Goal: Task Accomplishment & Management: Use online tool/utility

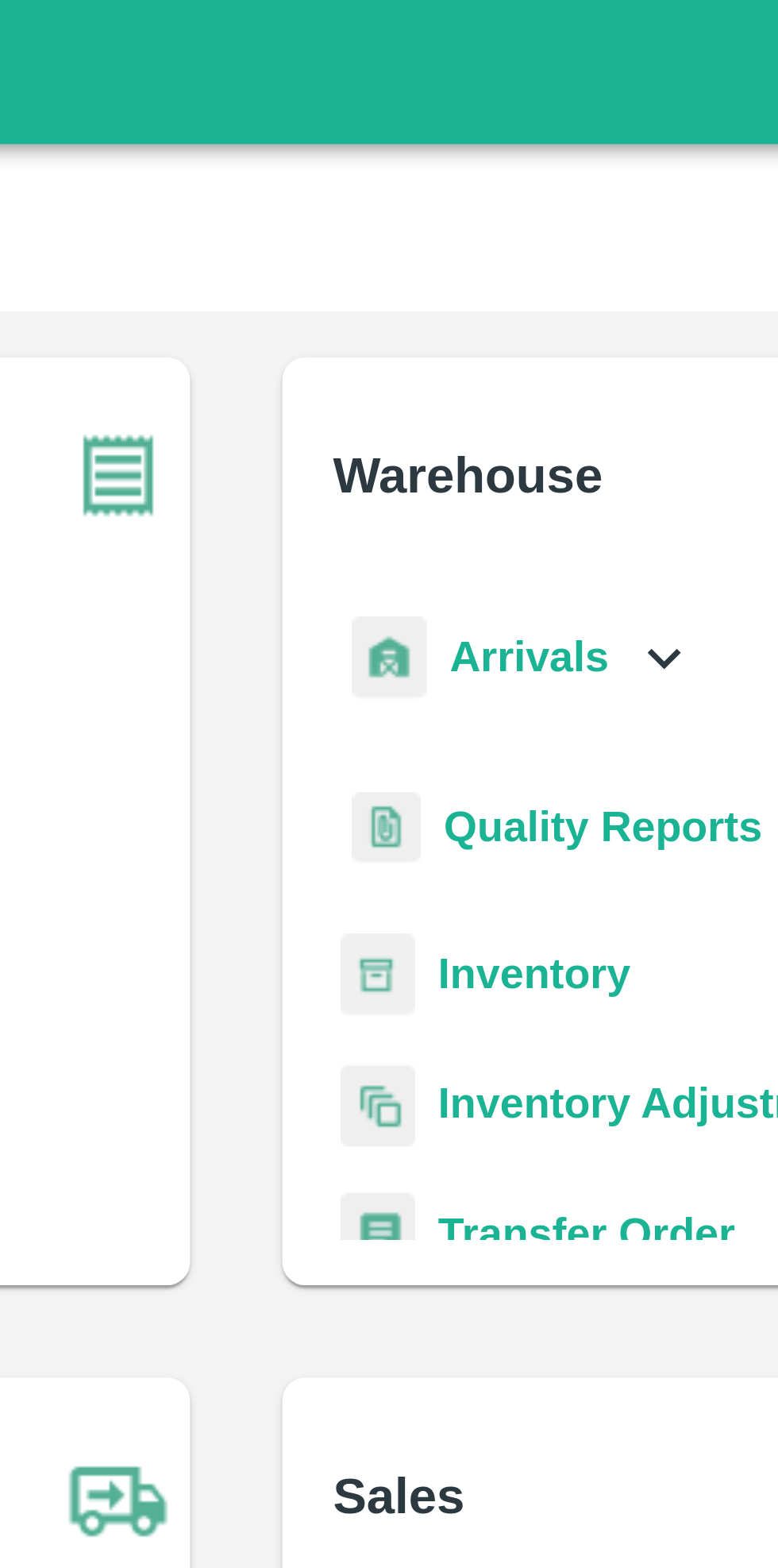
click at [498, 185] on icon at bounding box center [506, 181] width 17 height 17
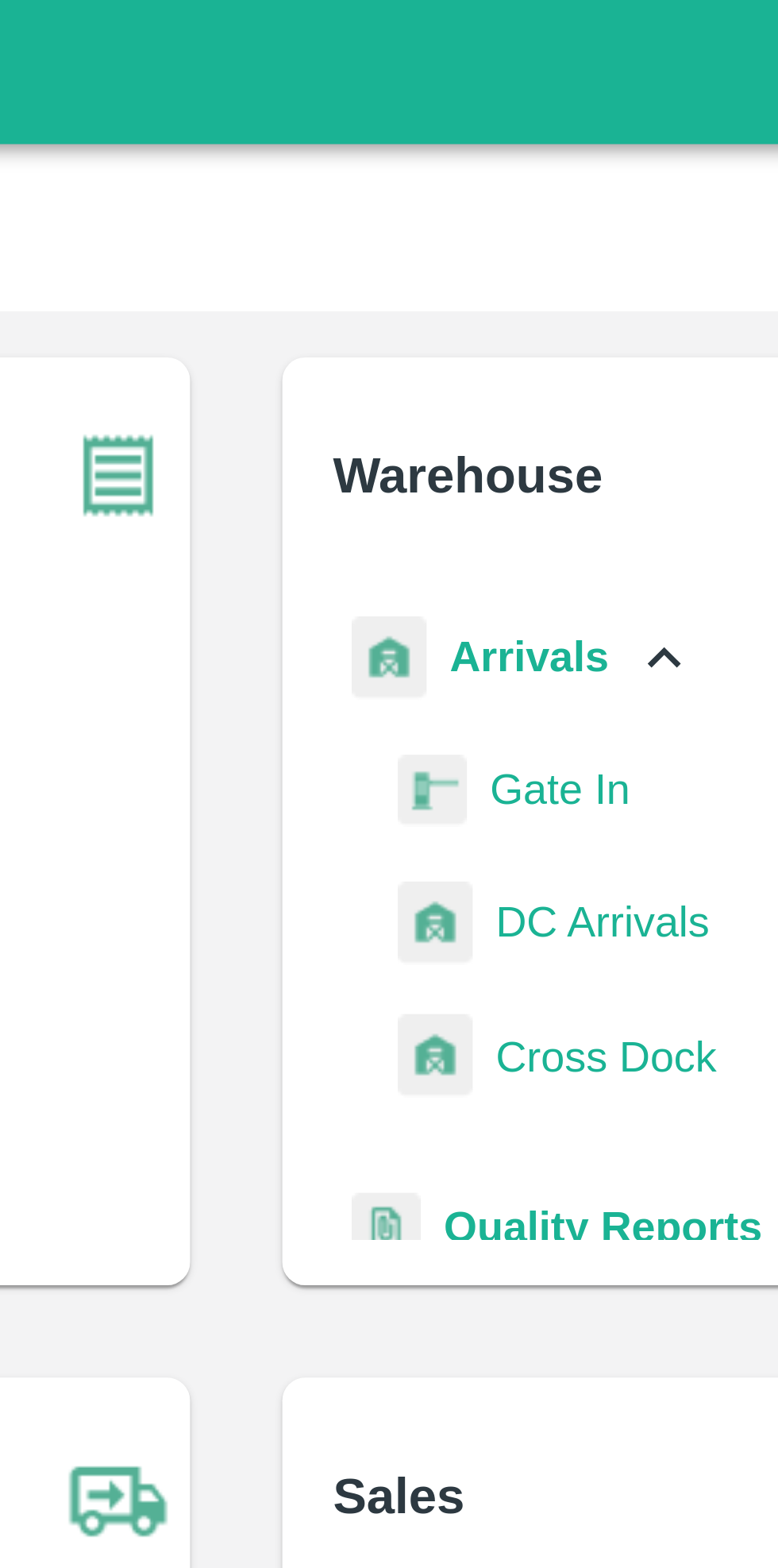
click at [486, 254] on span "DC Arrivals" at bounding box center [490, 254] width 59 height 17
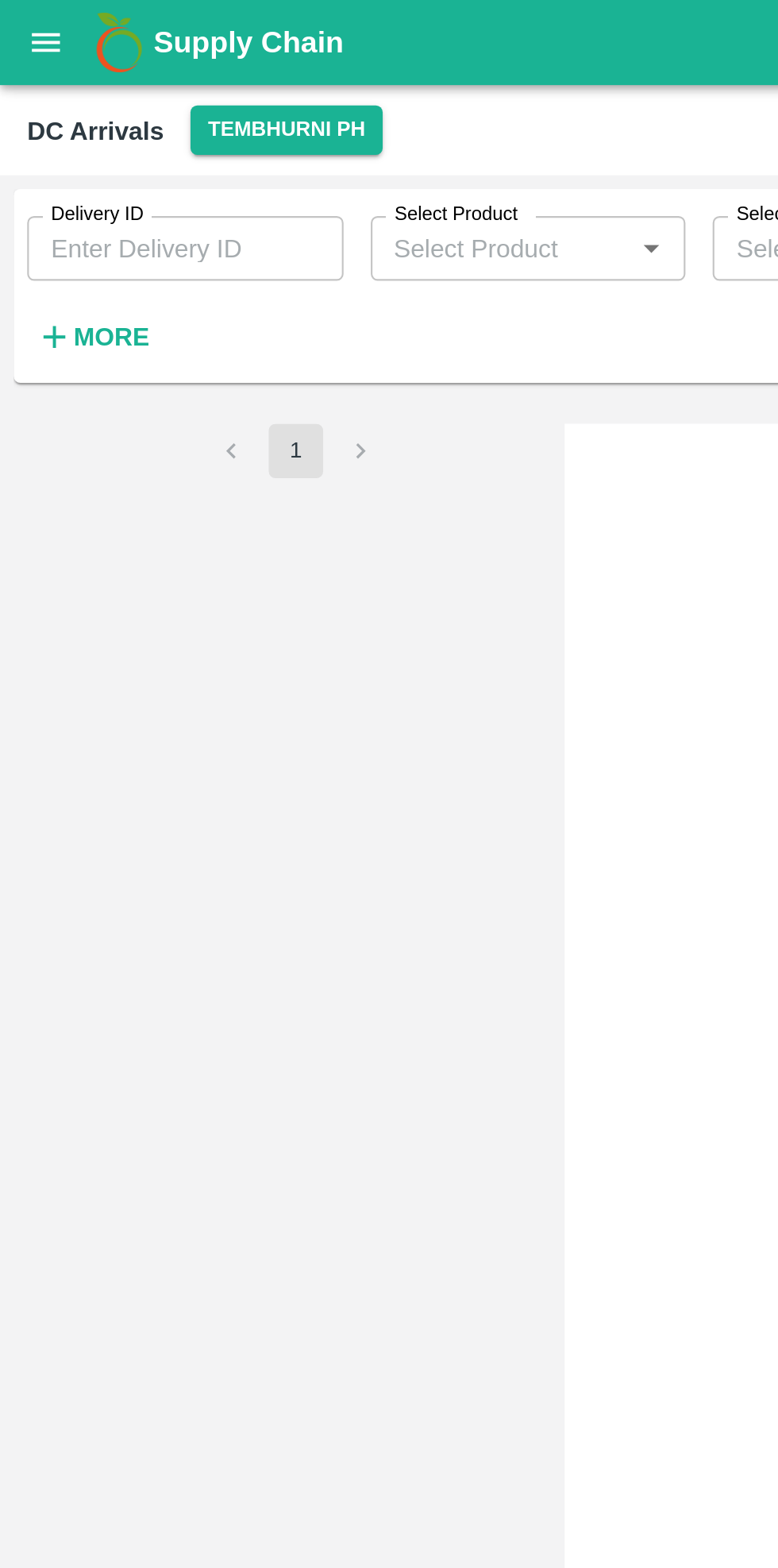
click at [135, 52] on button "Tembhurni PH" at bounding box center [133, 61] width 89 height 23
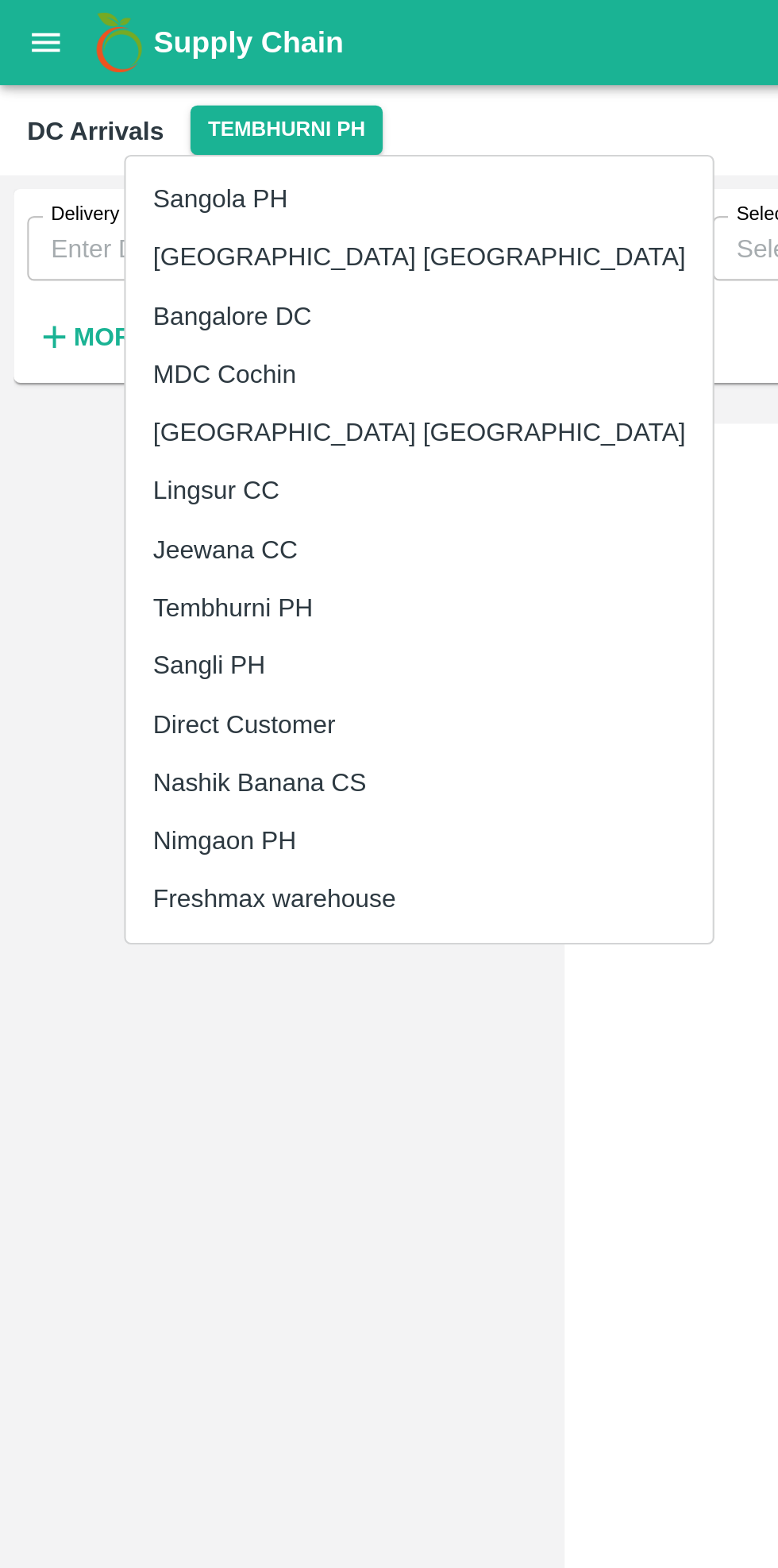
click at [261, 469] on div at bounding box center [389, 784] width 778 height 1568
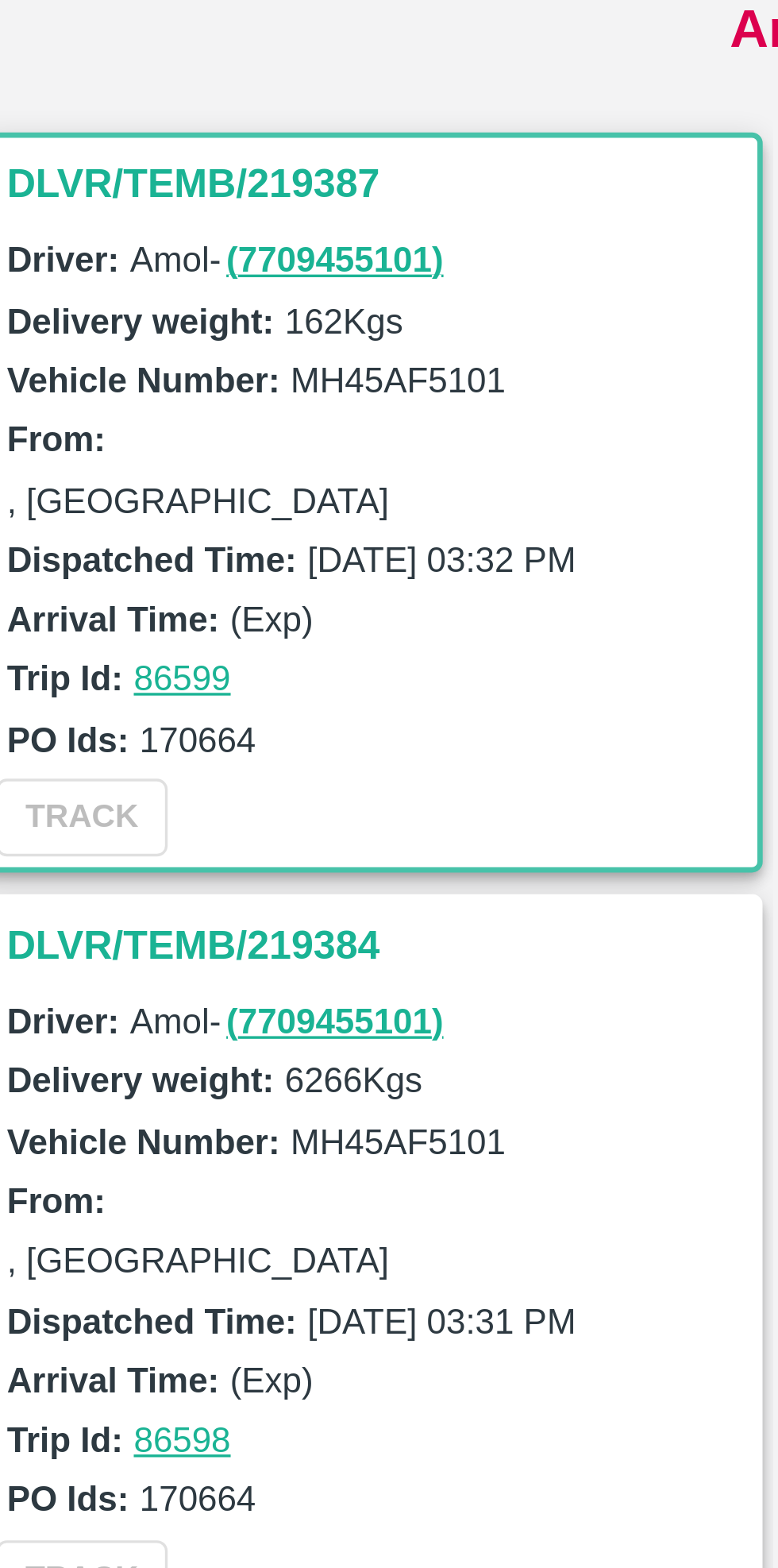
scroll to position [2, 0]
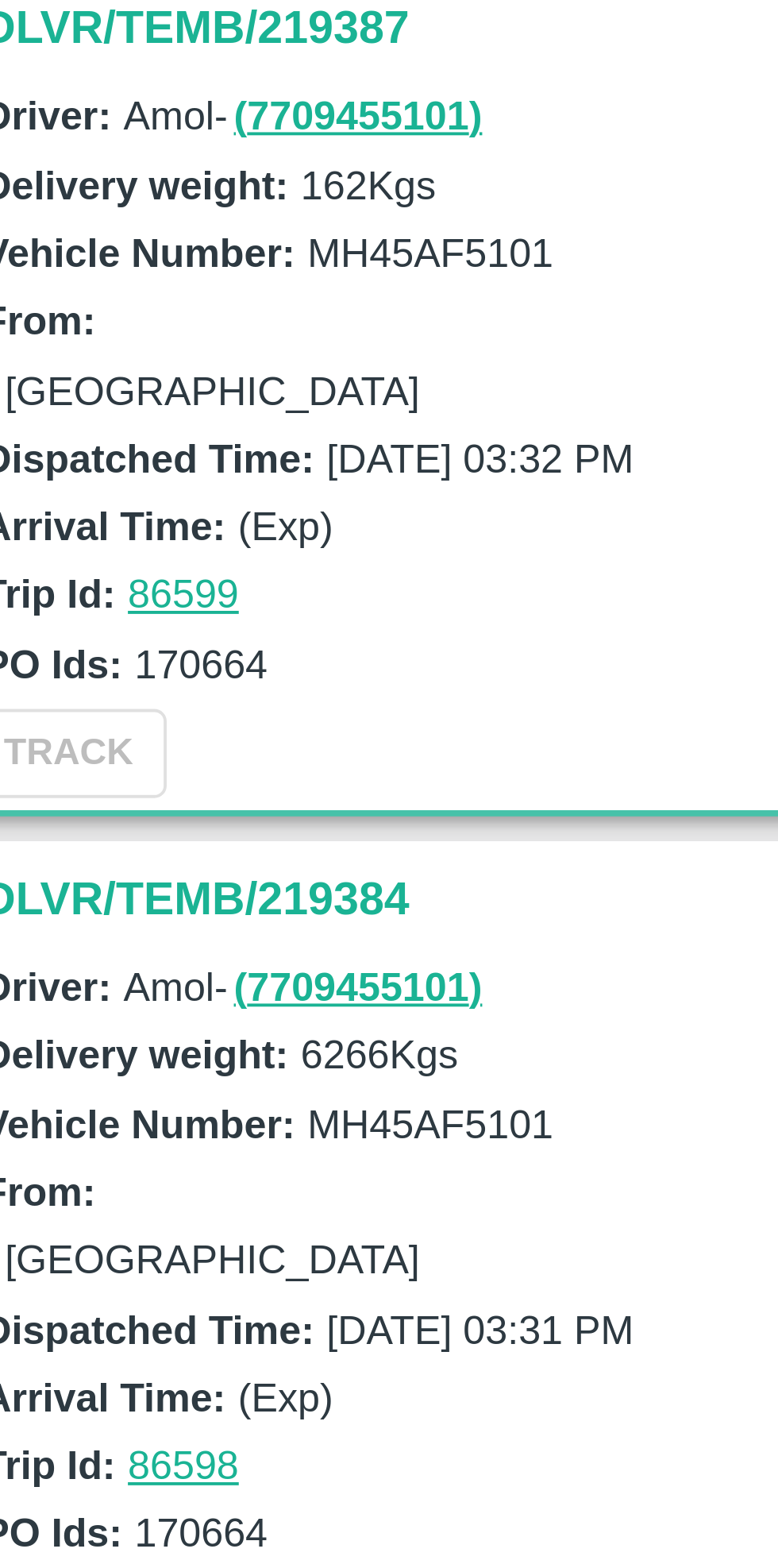
click at [80, 465] on h3 "DLVR/TEMB/219384" at bounding box center [140, 467] width 221 height 21
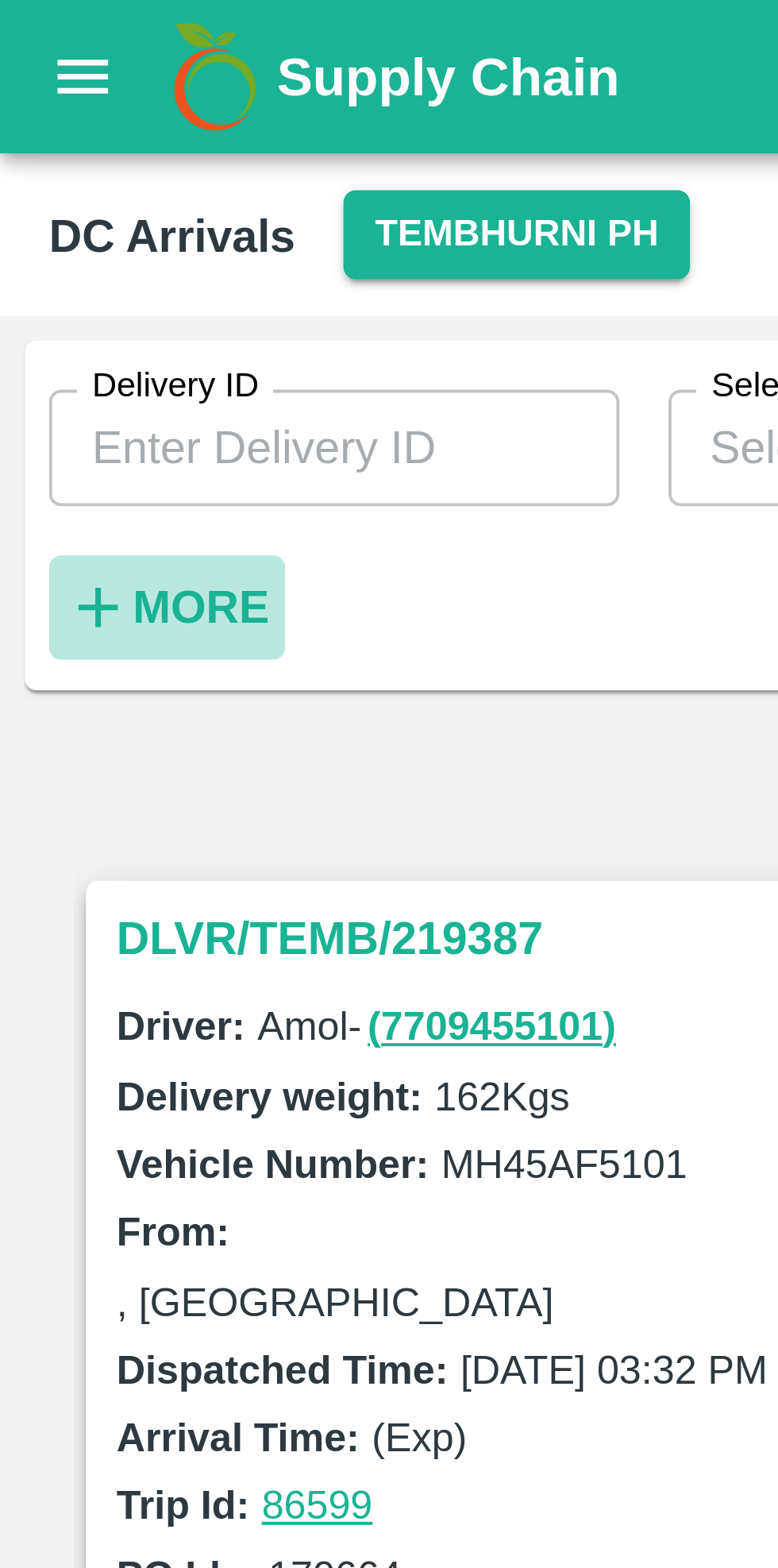
click at [47, 146] on button "More" at bounding box center [43, 157] width 62 height 27
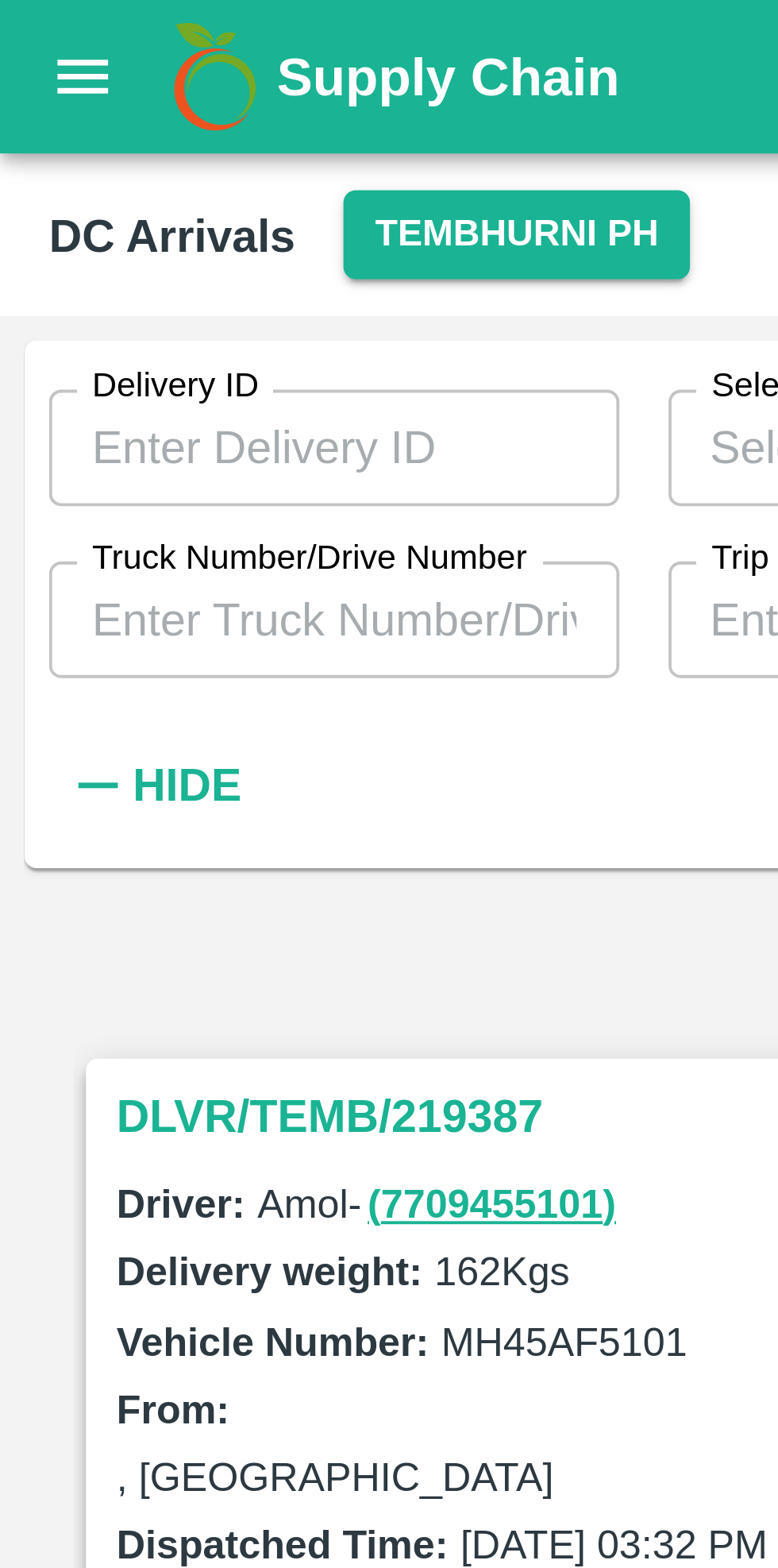
click at [100, 156] on input "Truck Number/Drive Number" at bounding box center [86, 161] width 148 height 30
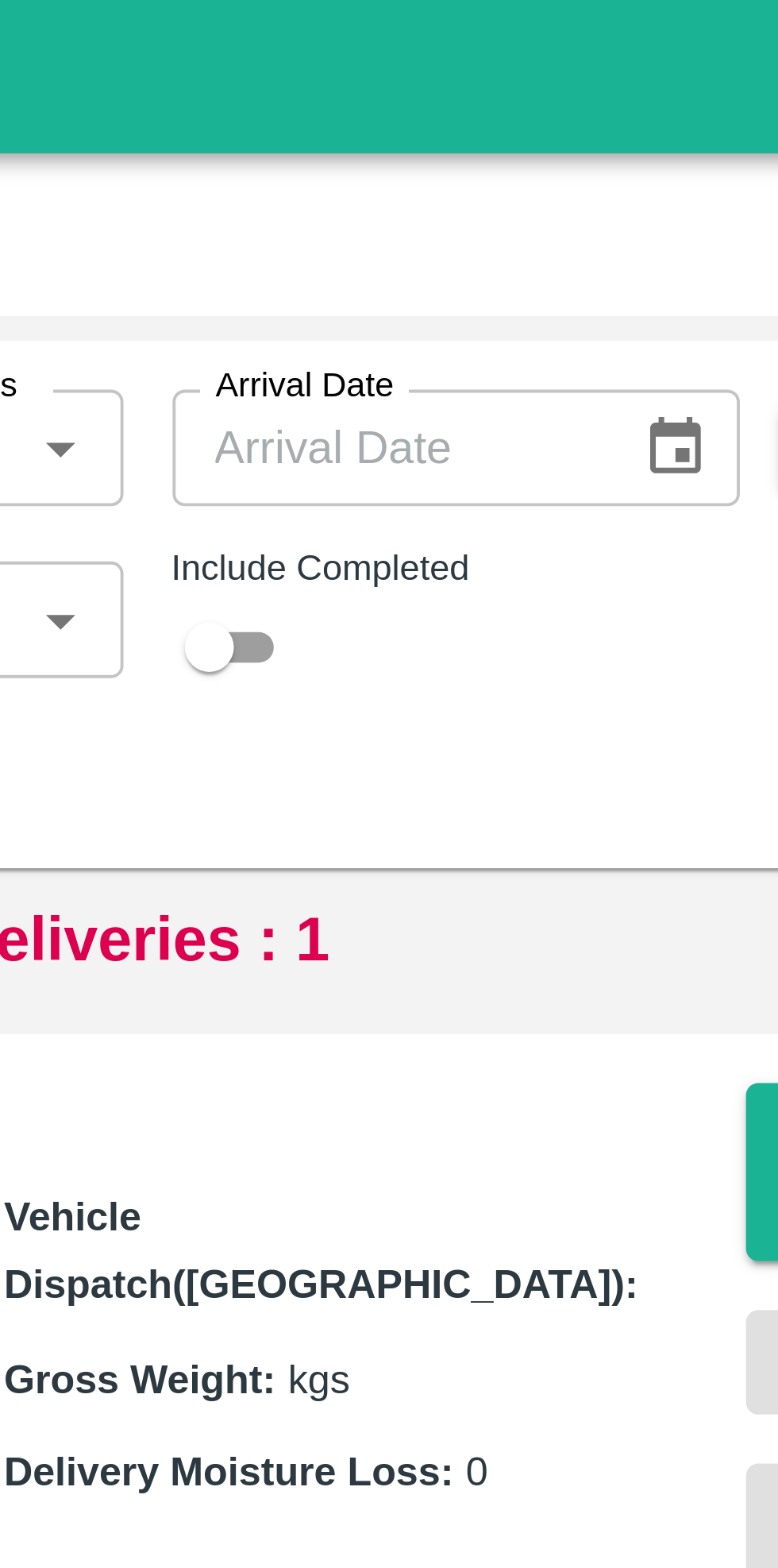
type input "4827"
click at [509, 168] on input "checkbox" at bounding box center [503, 168] width 57 height 19
checkbox input "true"
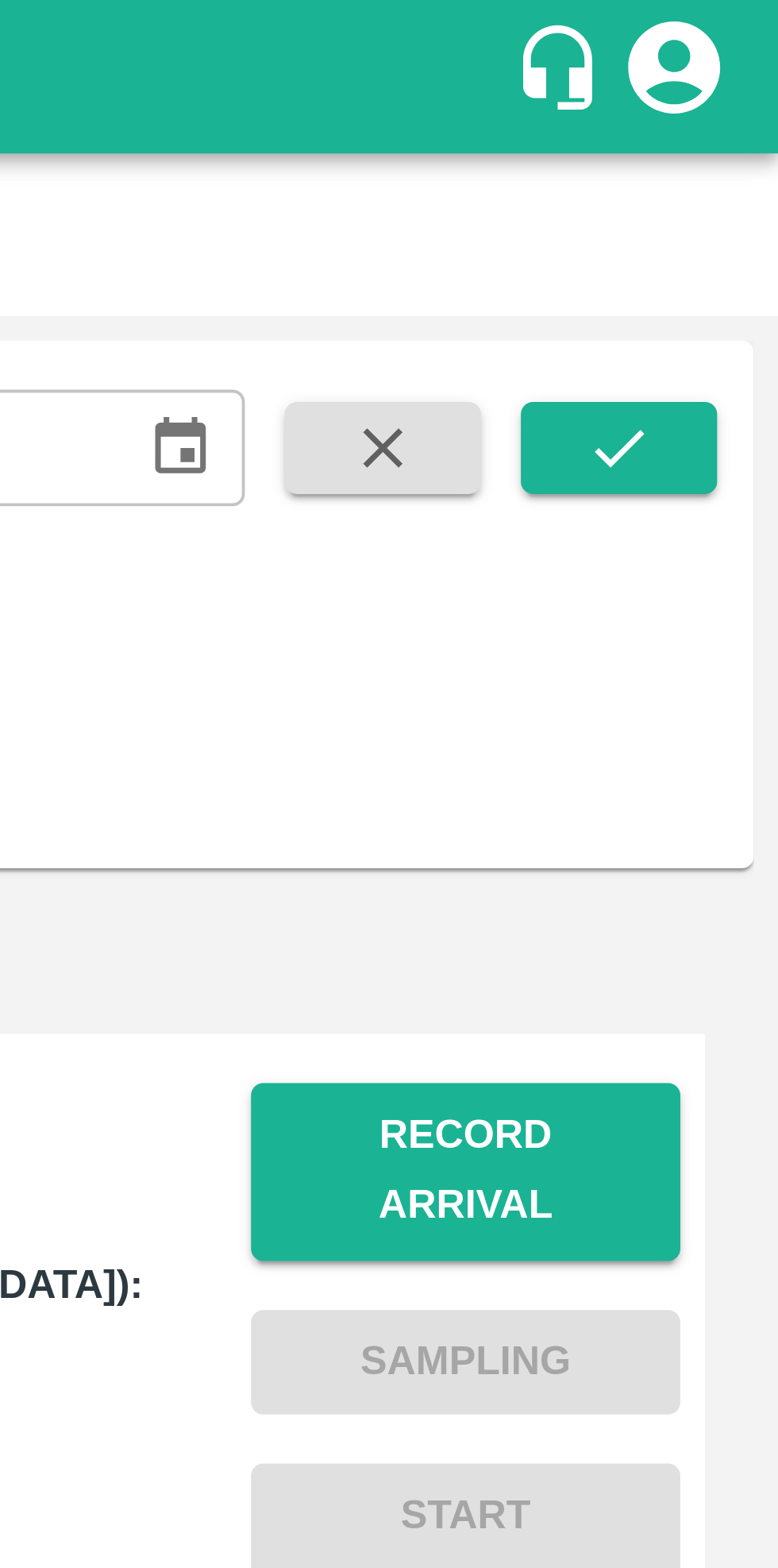
click at [739, 119] on icon "submit" at bounding box center [736, 116] width 17 height 17
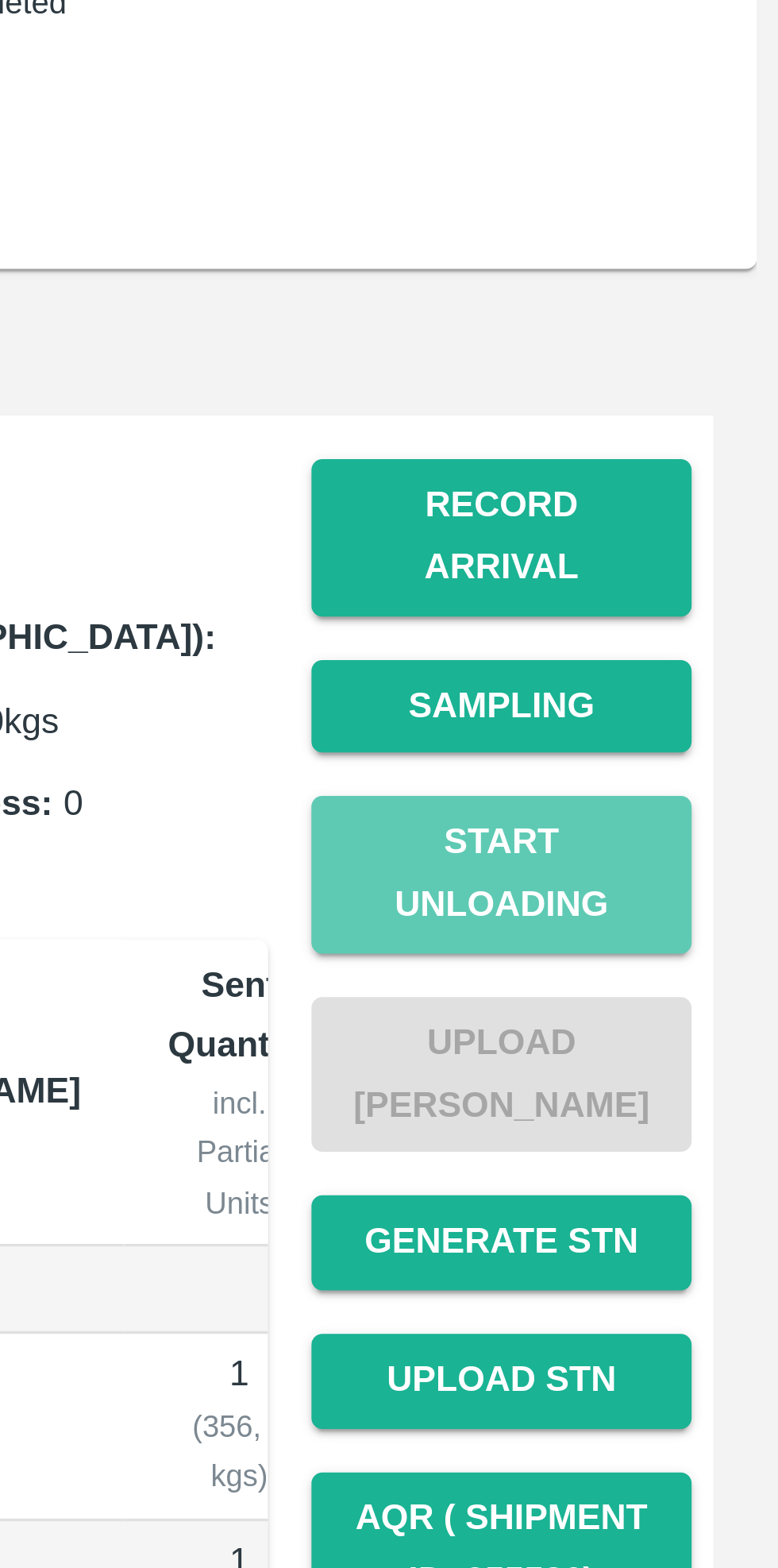
click at [720, 383] on button "Start Unloading" at bounding box center [697, 401] width 111 height 46
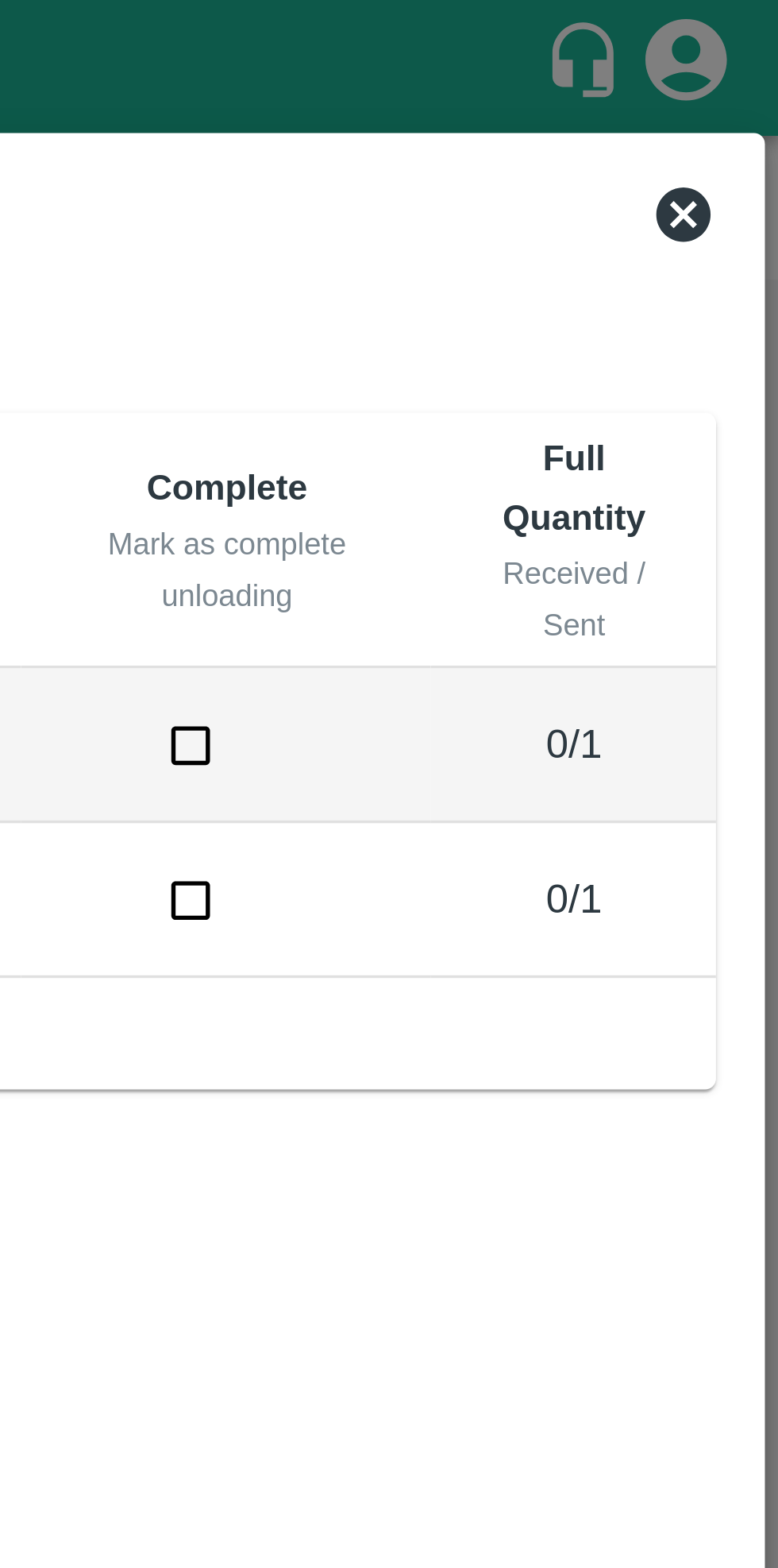
click at [751, 61] on icon at bounding box center [750, 62] width 16 height 16
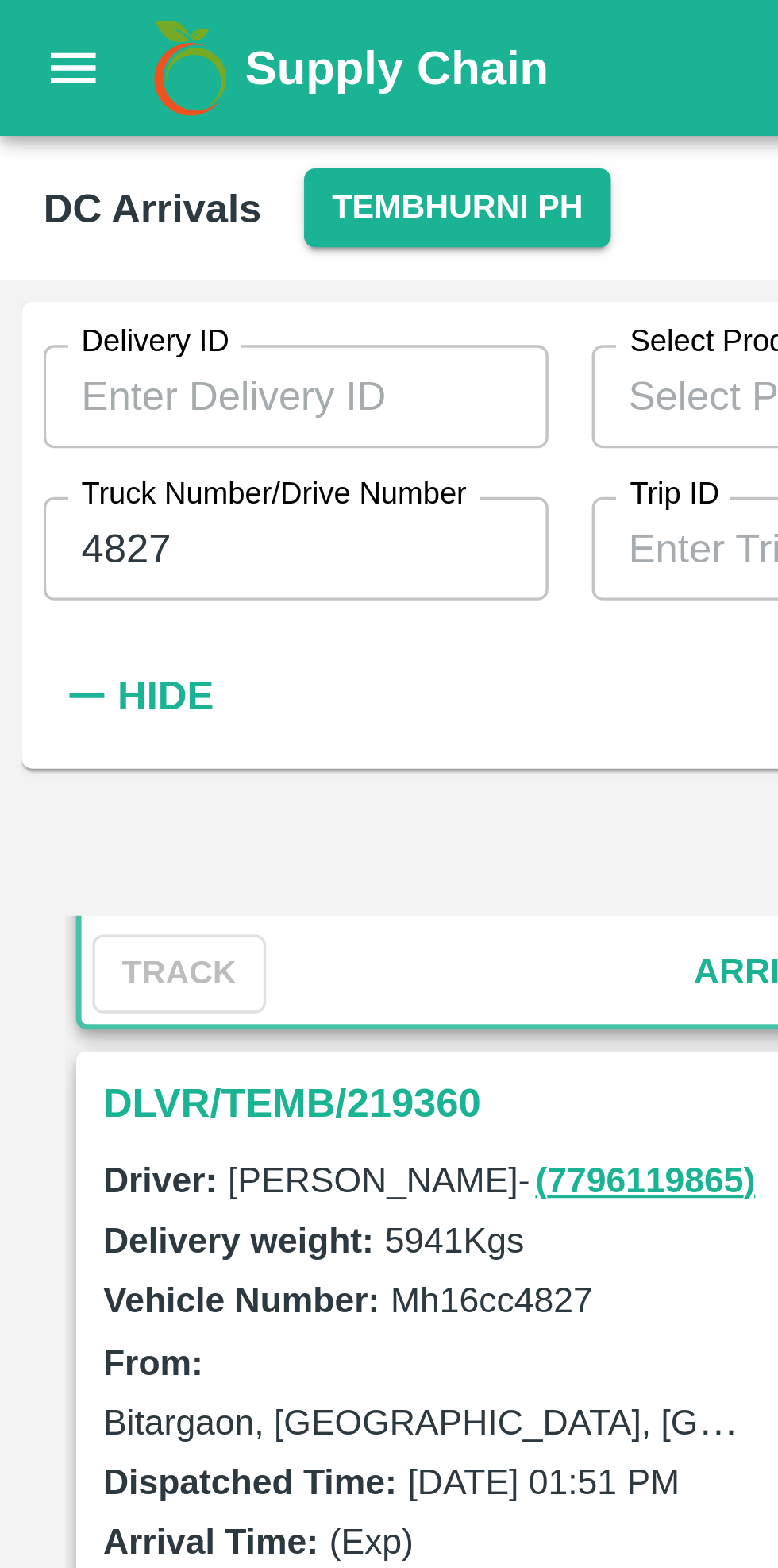
scroll to position [194, 0]
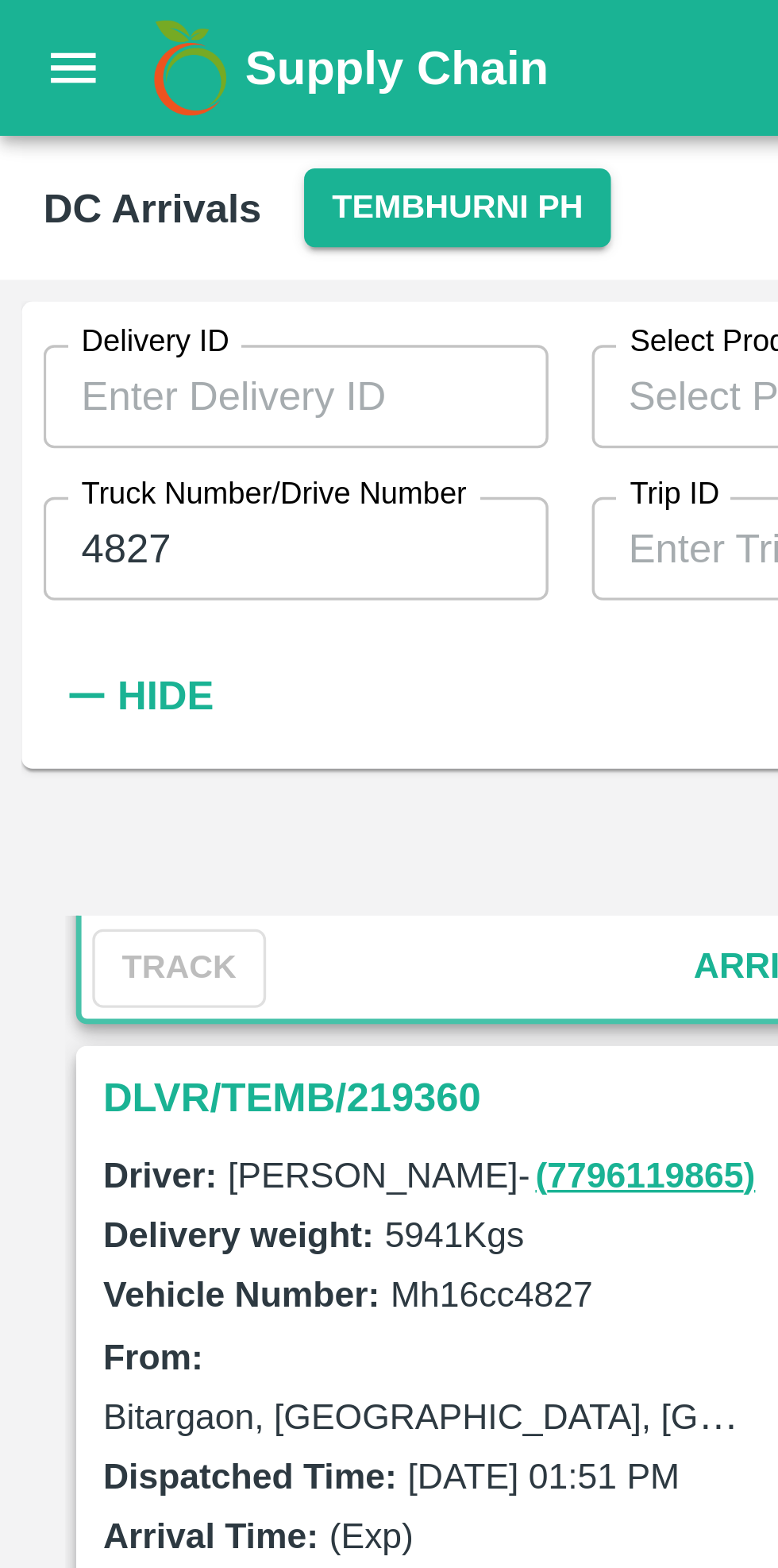
click at [78, 324] on h3 "DLVR/TEMB/219360" at bounding box center [140, 321] width 221 height 21
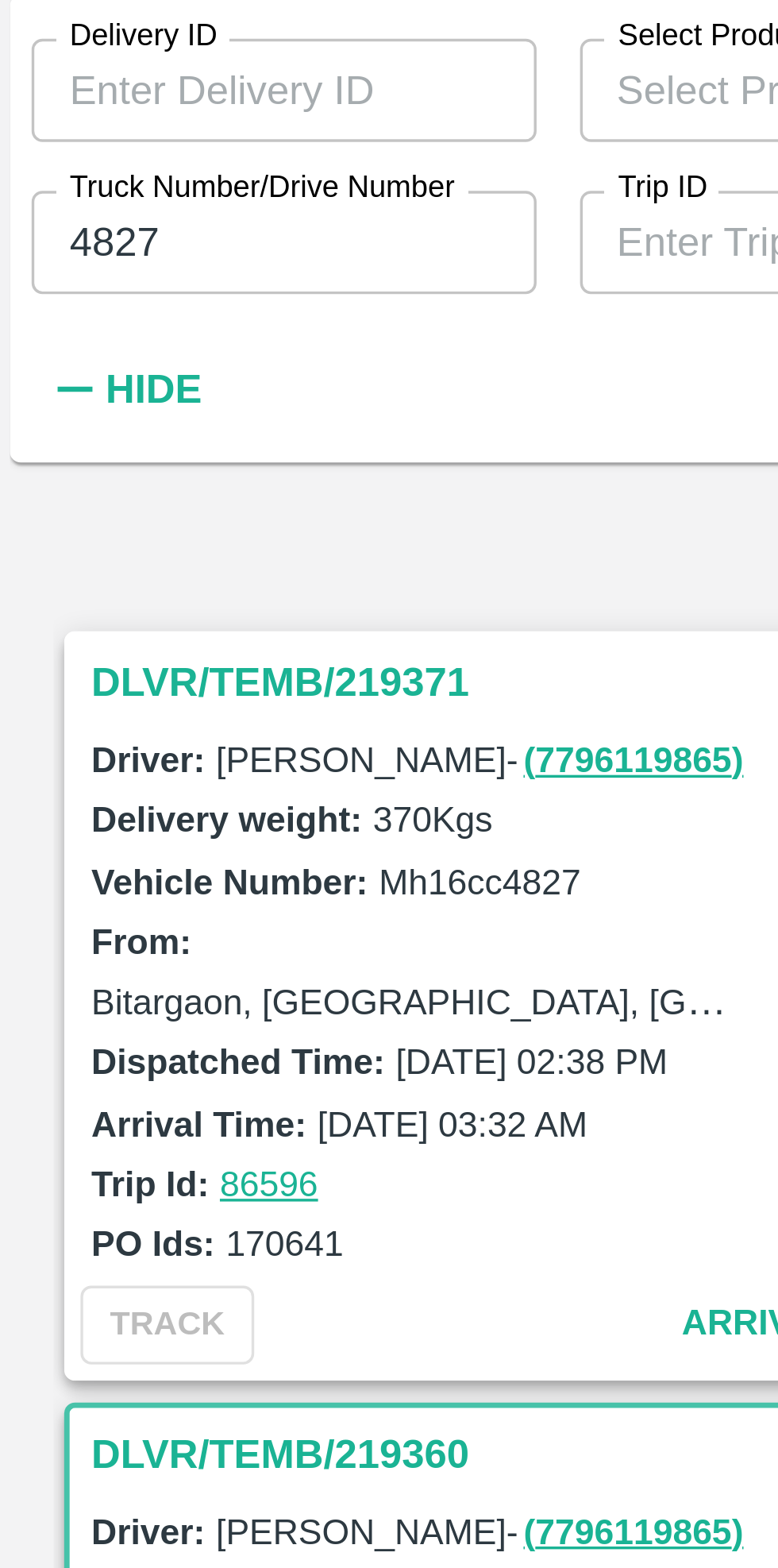
click at [51, 297] on h3 "DLVR/TEMB/219371" at bounding box center [140, 289] width 221 height 21
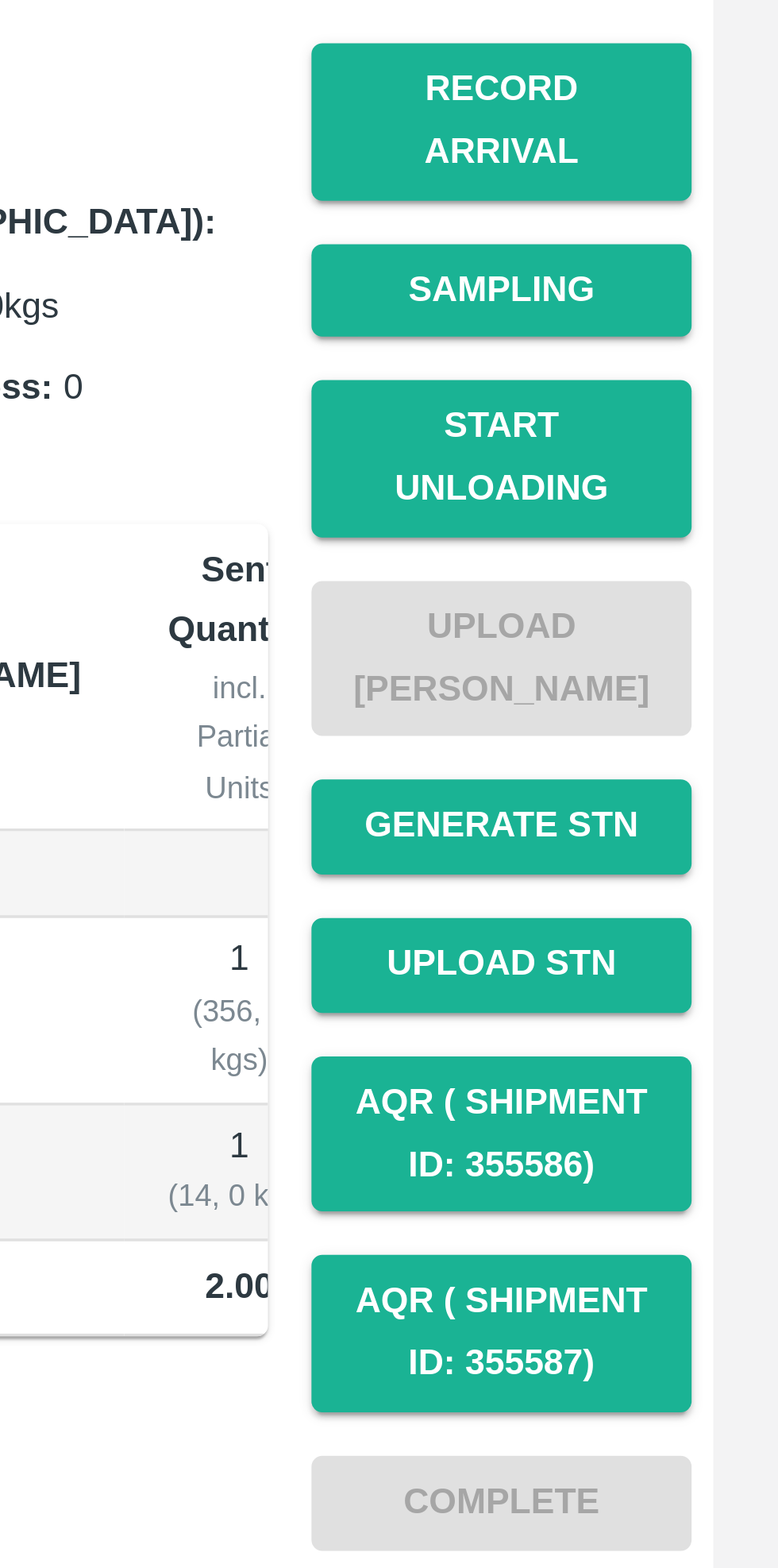
click at [706, 383] on button "Start Unloading" at bounding box center [697, 401] width 111 height 46
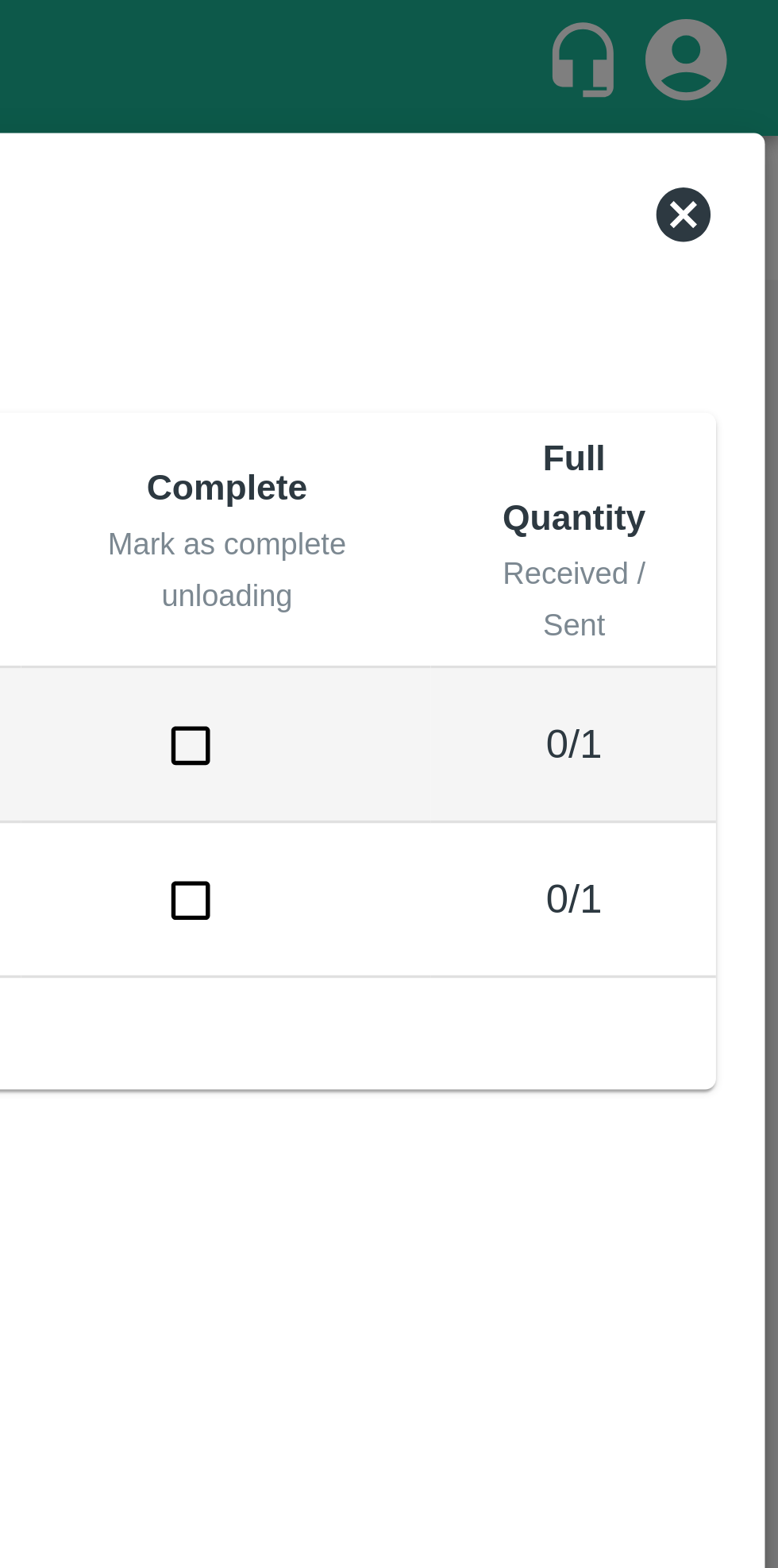
click at [747, 61] on icon at bounding box center [750, 62] width 16 height 16
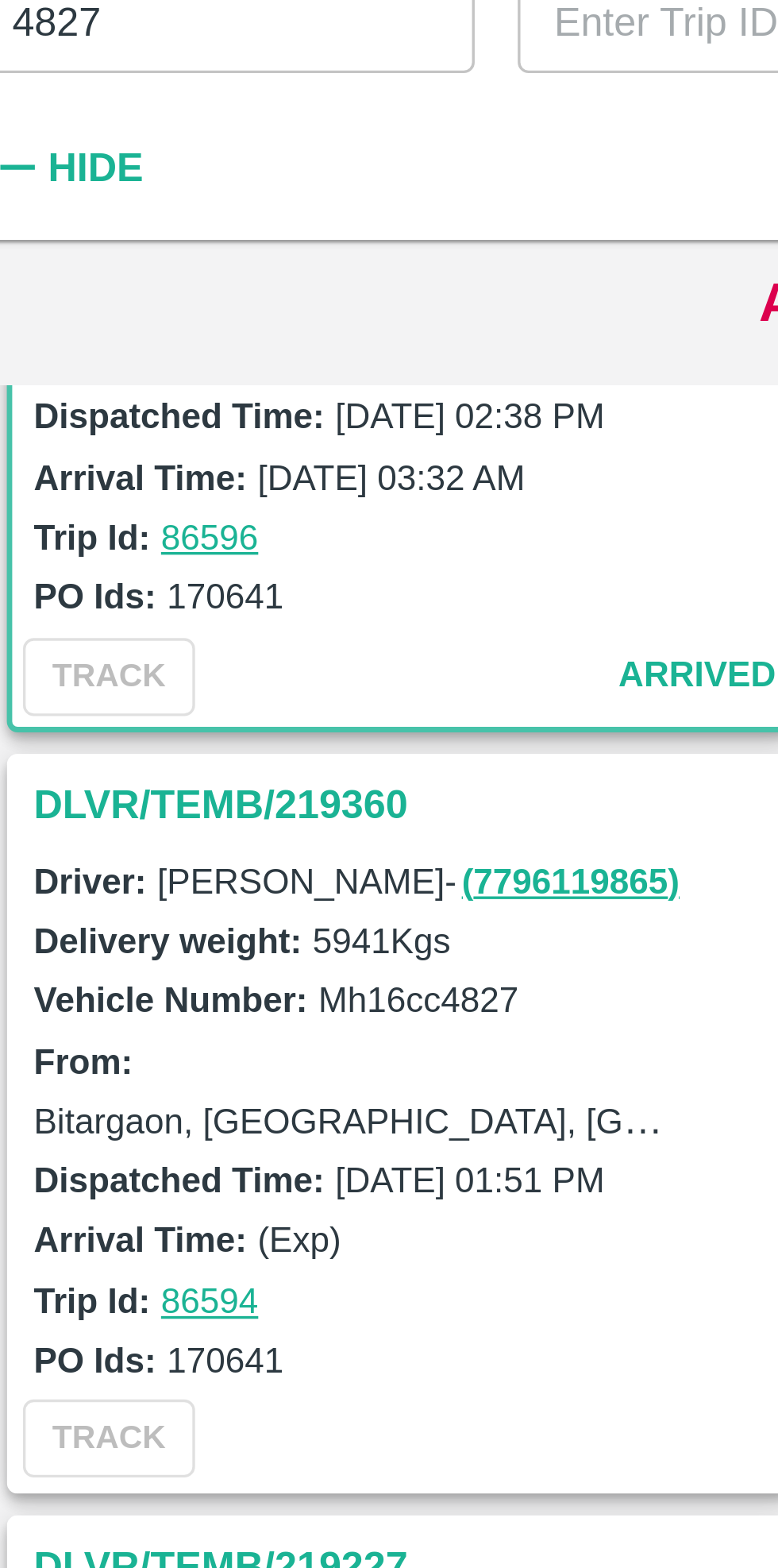
scroll to position [131, 0]
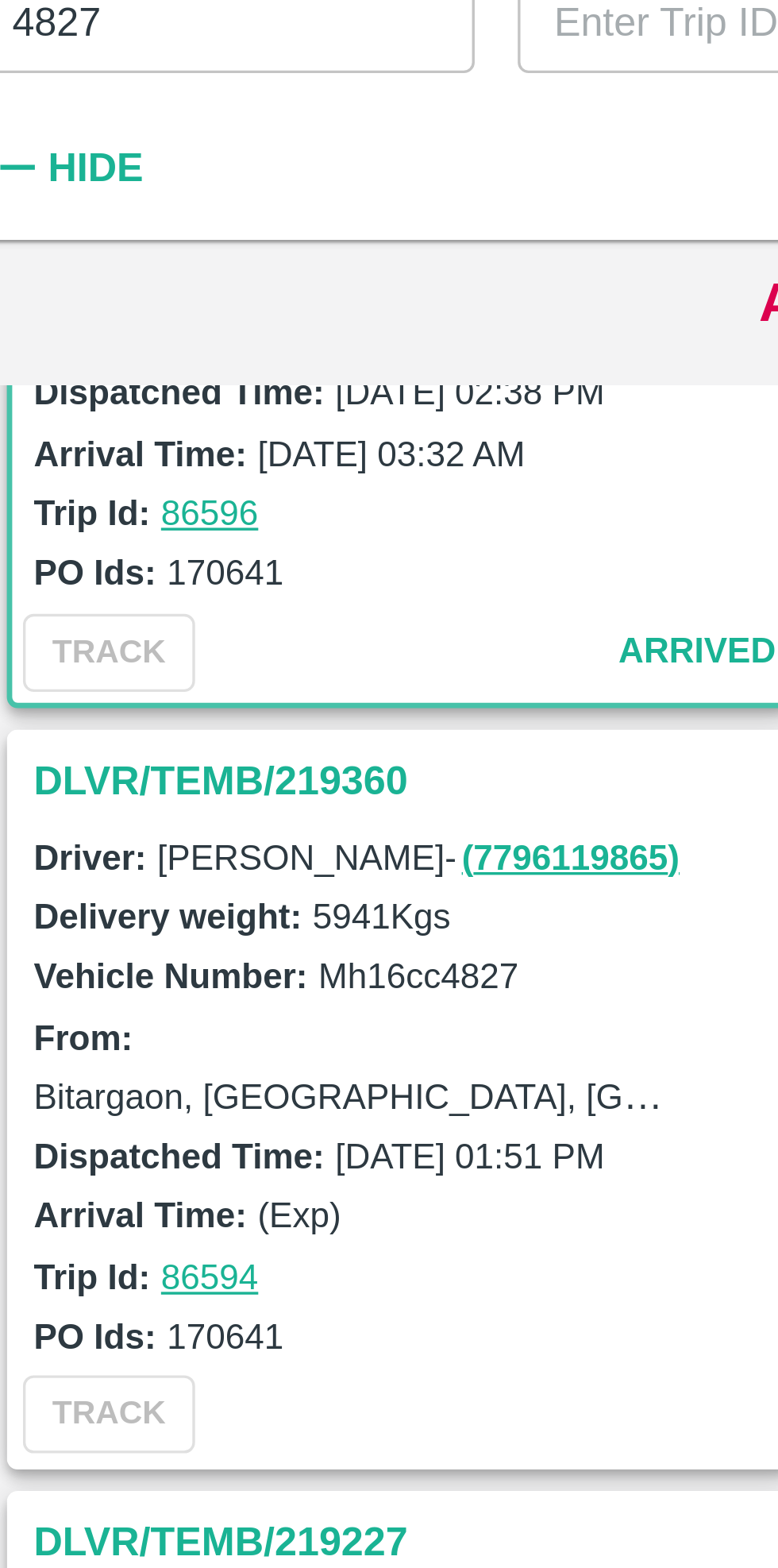
click at [62, 383] on h3 "DLVR/TEMB/219360" at bounding box center [140, 384] width 221 height 21
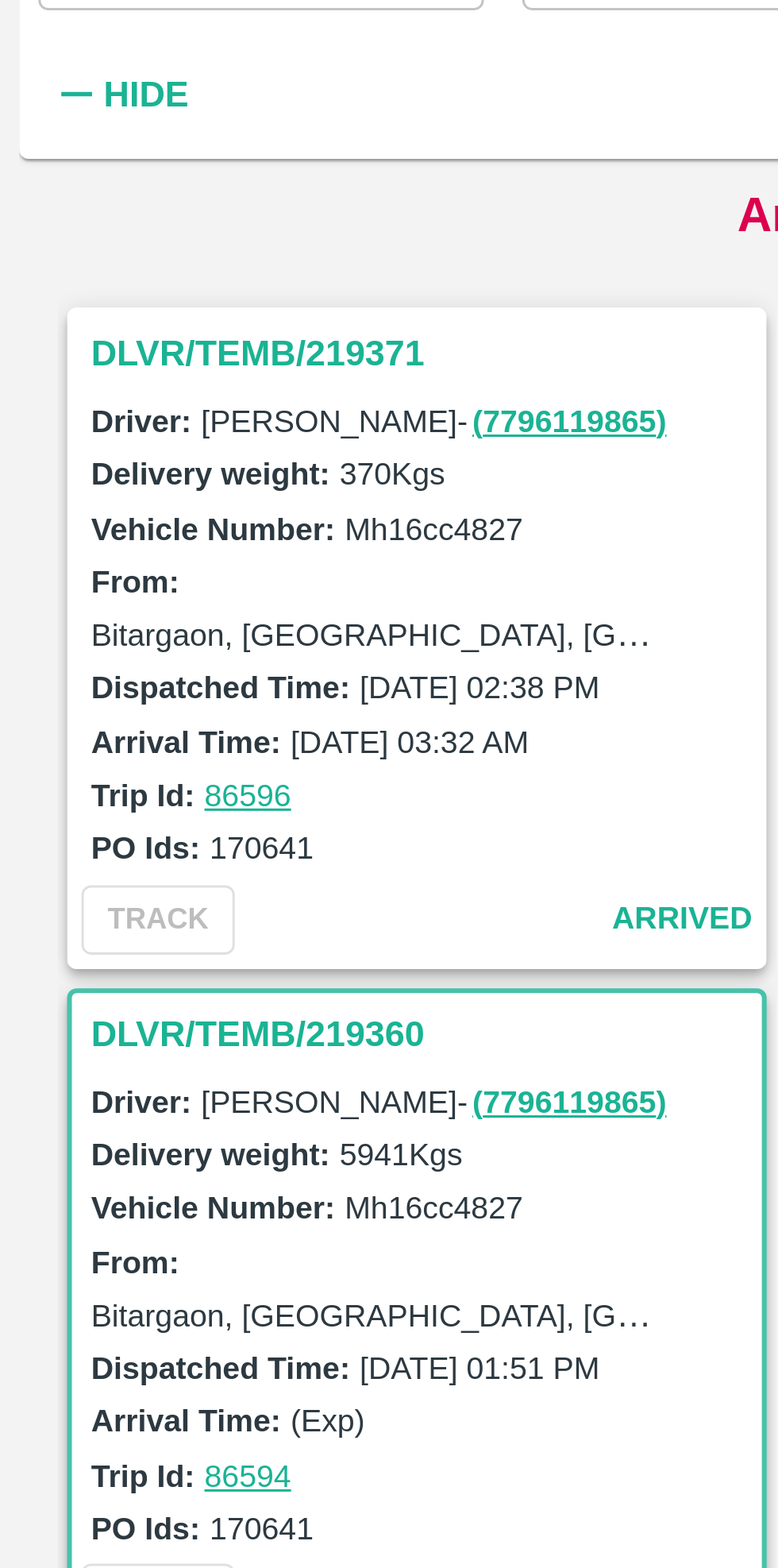
click at [111, 291] on h3 "DLVR/TEMB/219371" at bounding box center [140, 289] width 221 height 21
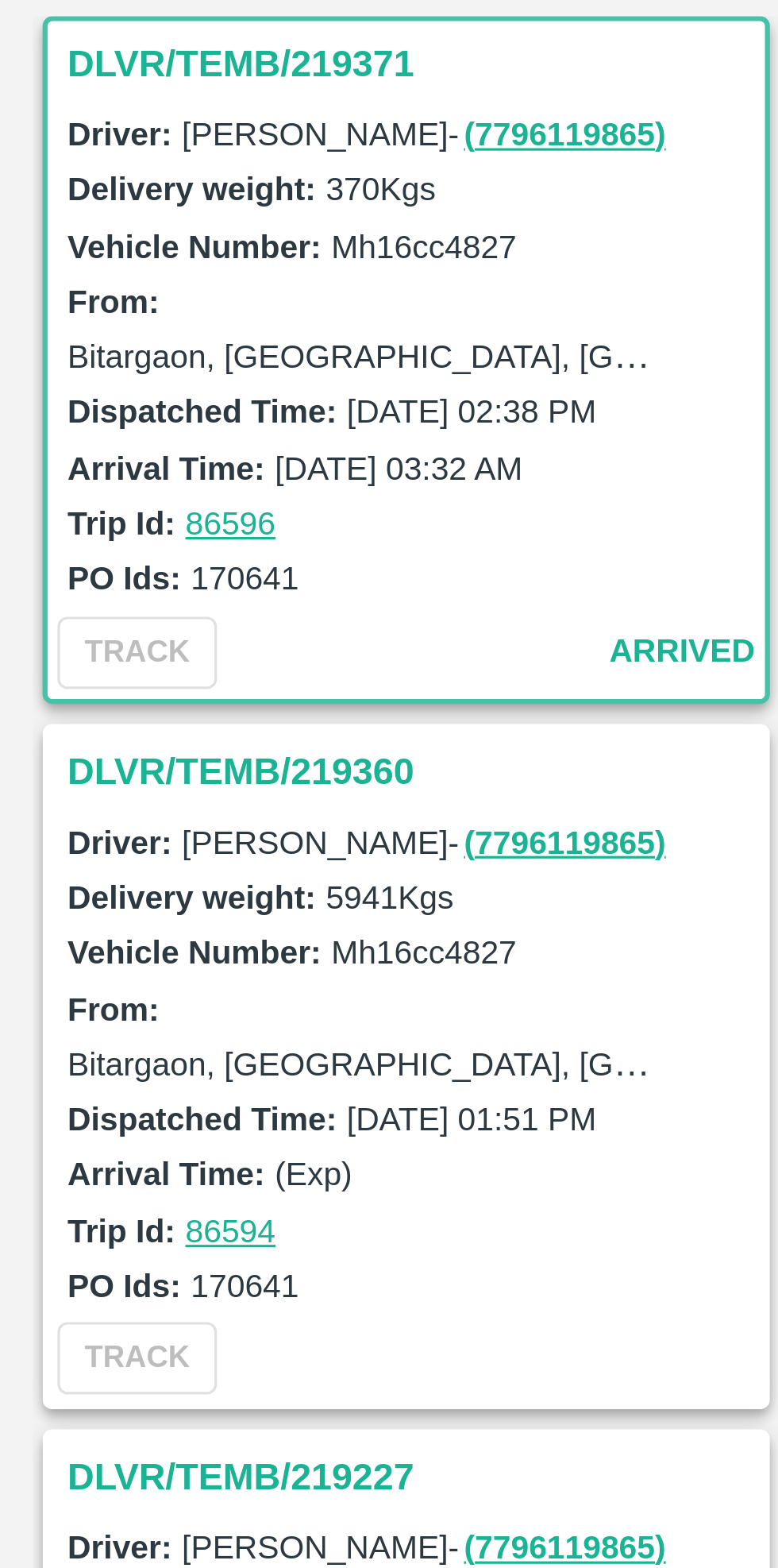
click at [61, 509] on h3 "DLVR/TEMB/219360" at bounding box center [140, 508] width 221 height 21
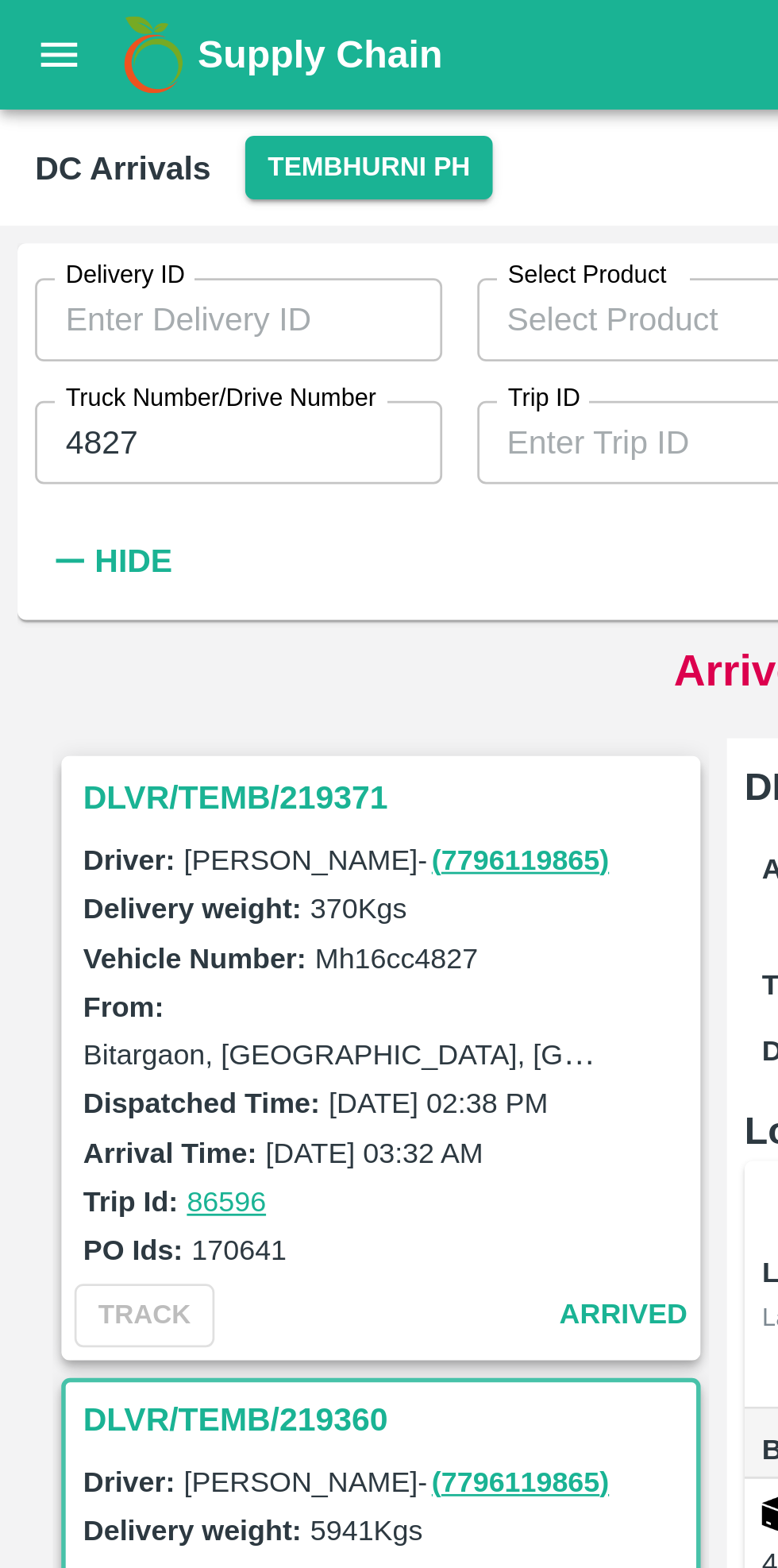
click at [64, 292] on h3 "DLVR/TEMB/219371" at bounding box center [140, 289] width 221 height 21
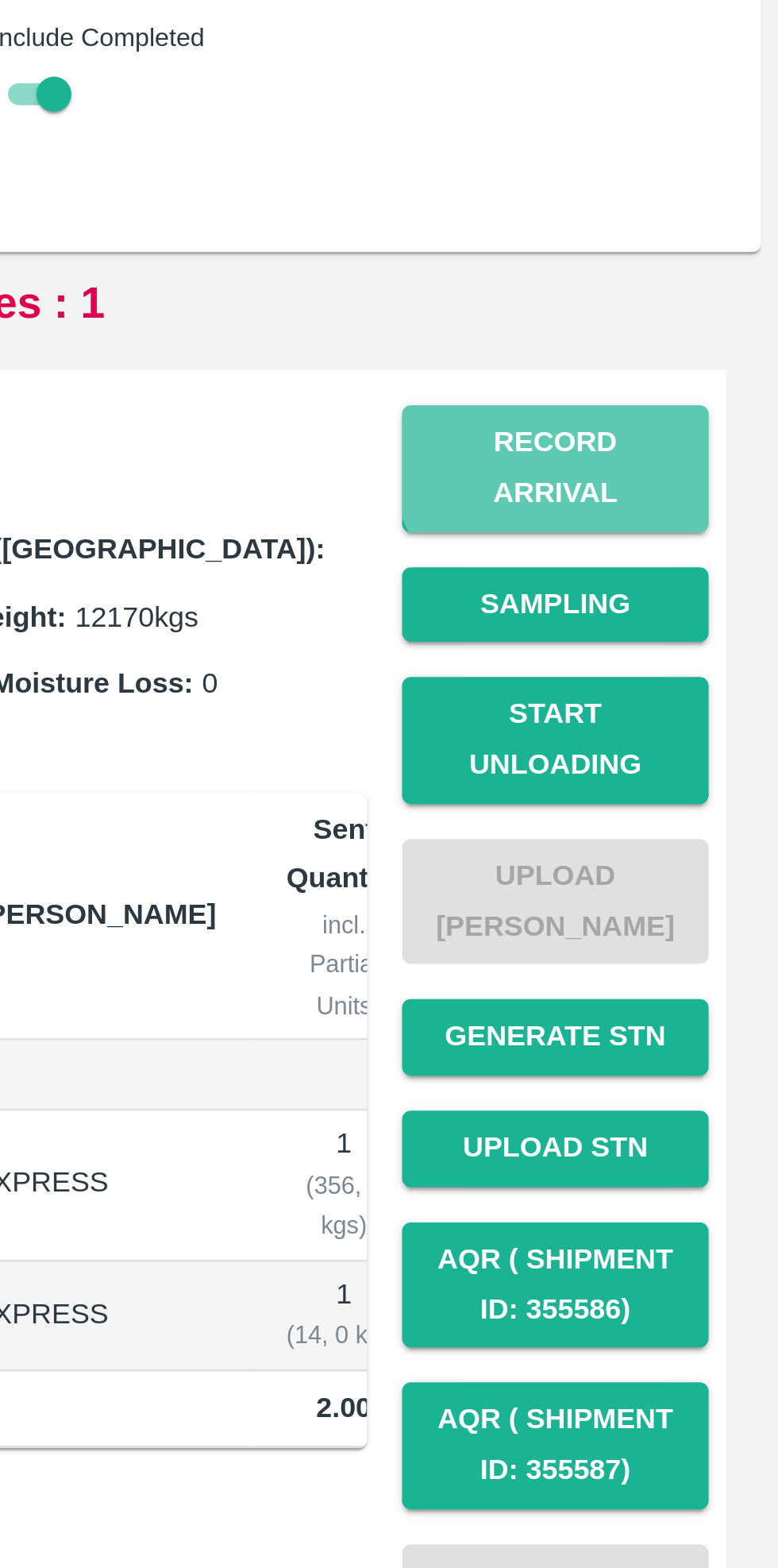
click at [698, 299] on button "Record Arrival" at bounding box center [697, 303] width 111 height 46
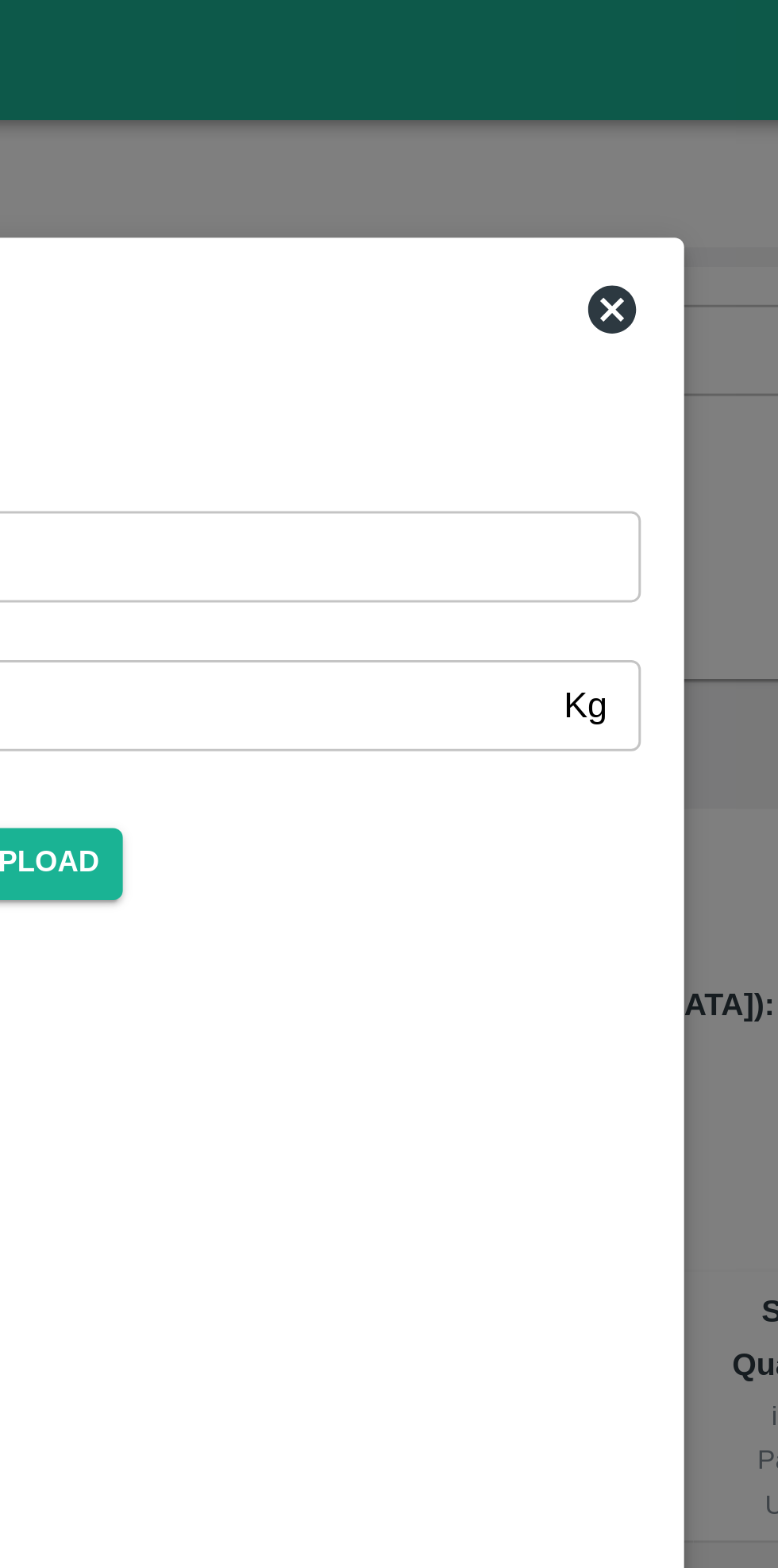
click at [557, 97] on icon at bounding box center [559, 102] width 16 height 16
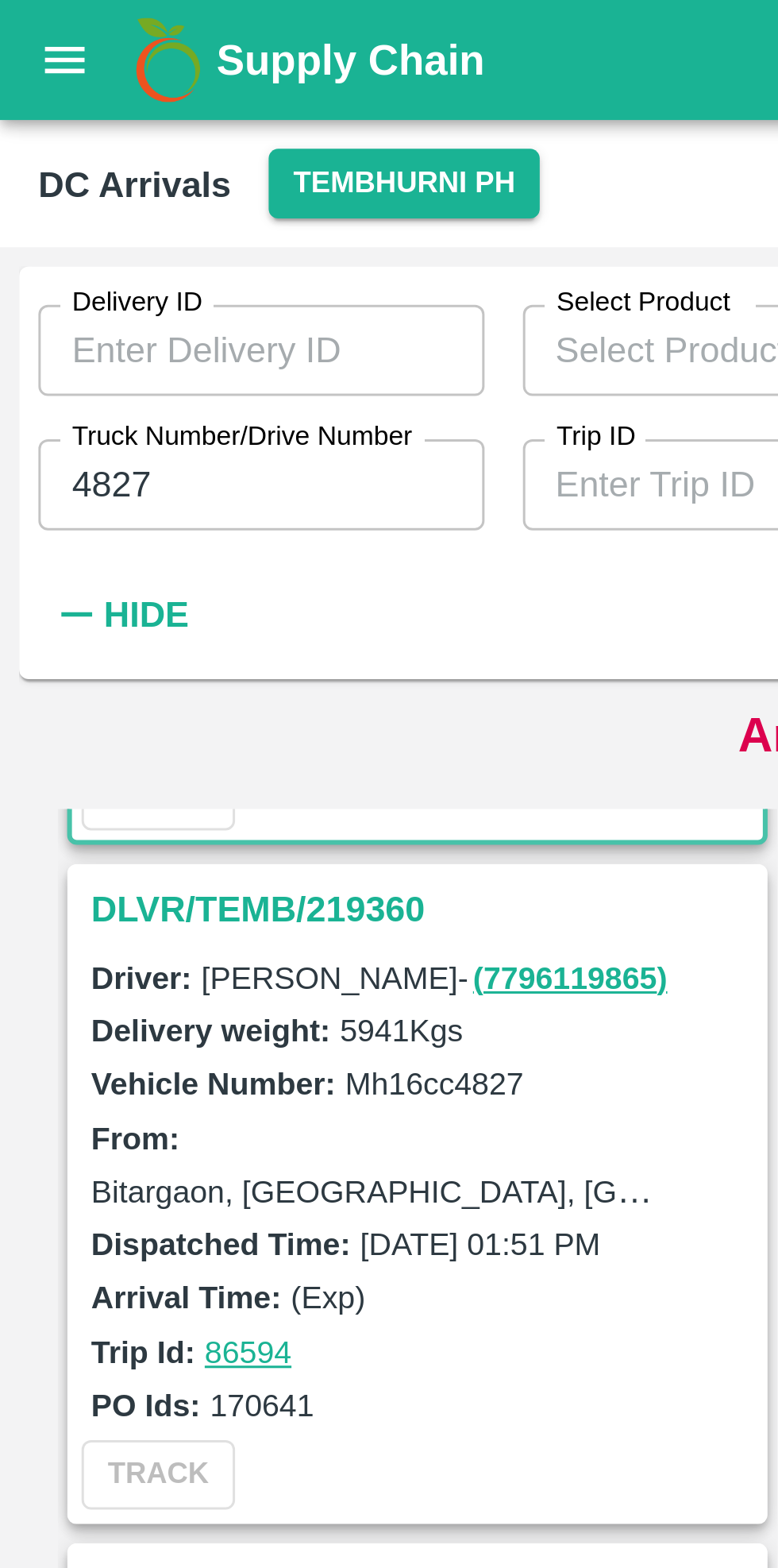
scroll to position [212, 0]
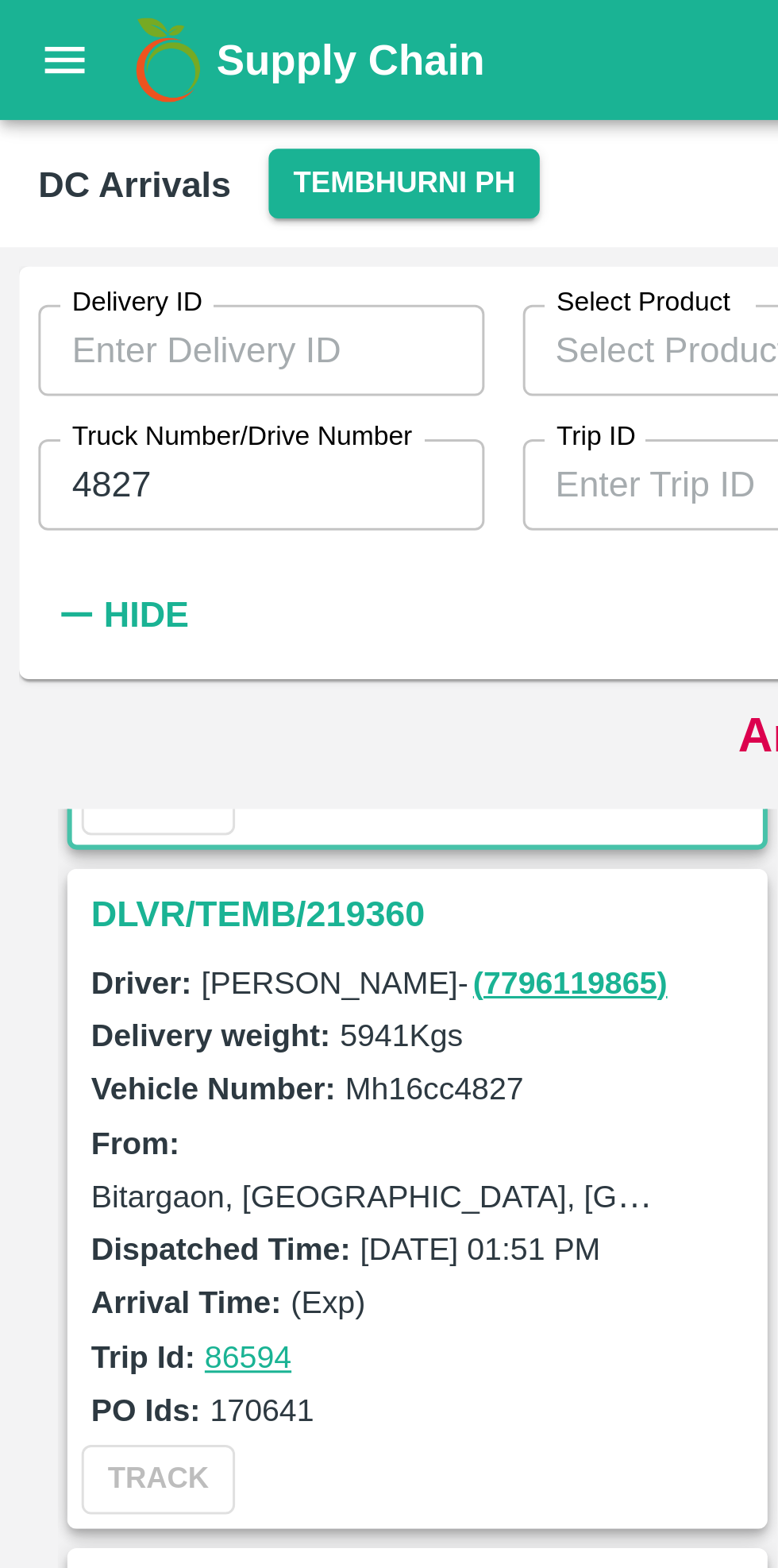
click at [74, 306] on h3 "DLVR/TEMB/219360" at bounding box center [140, 303] width 221 height 21
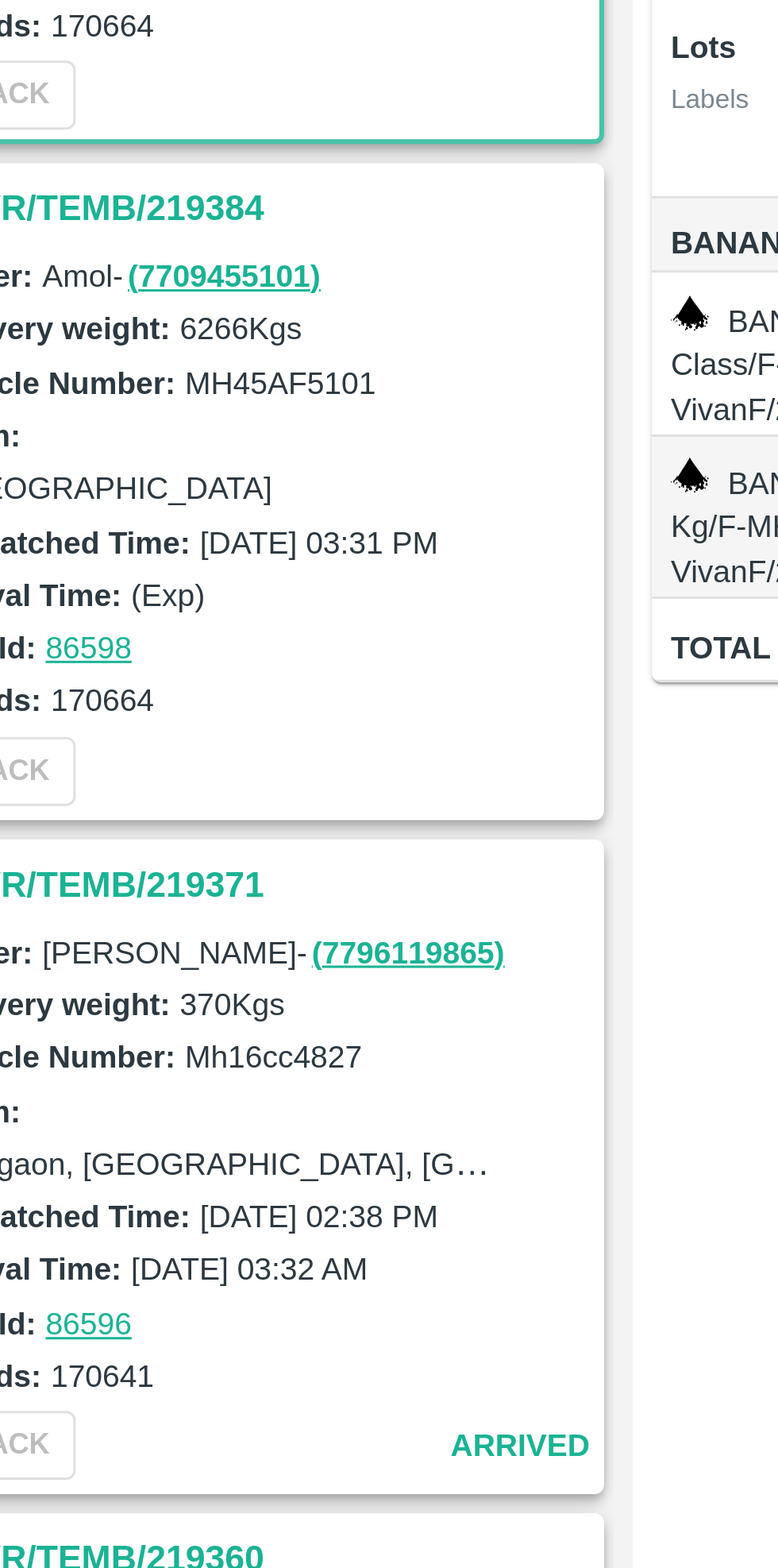
click at [127, 692] on h3 "DLVR/TEMB/219371" at bounding box center [140, 694] width 221 height 21
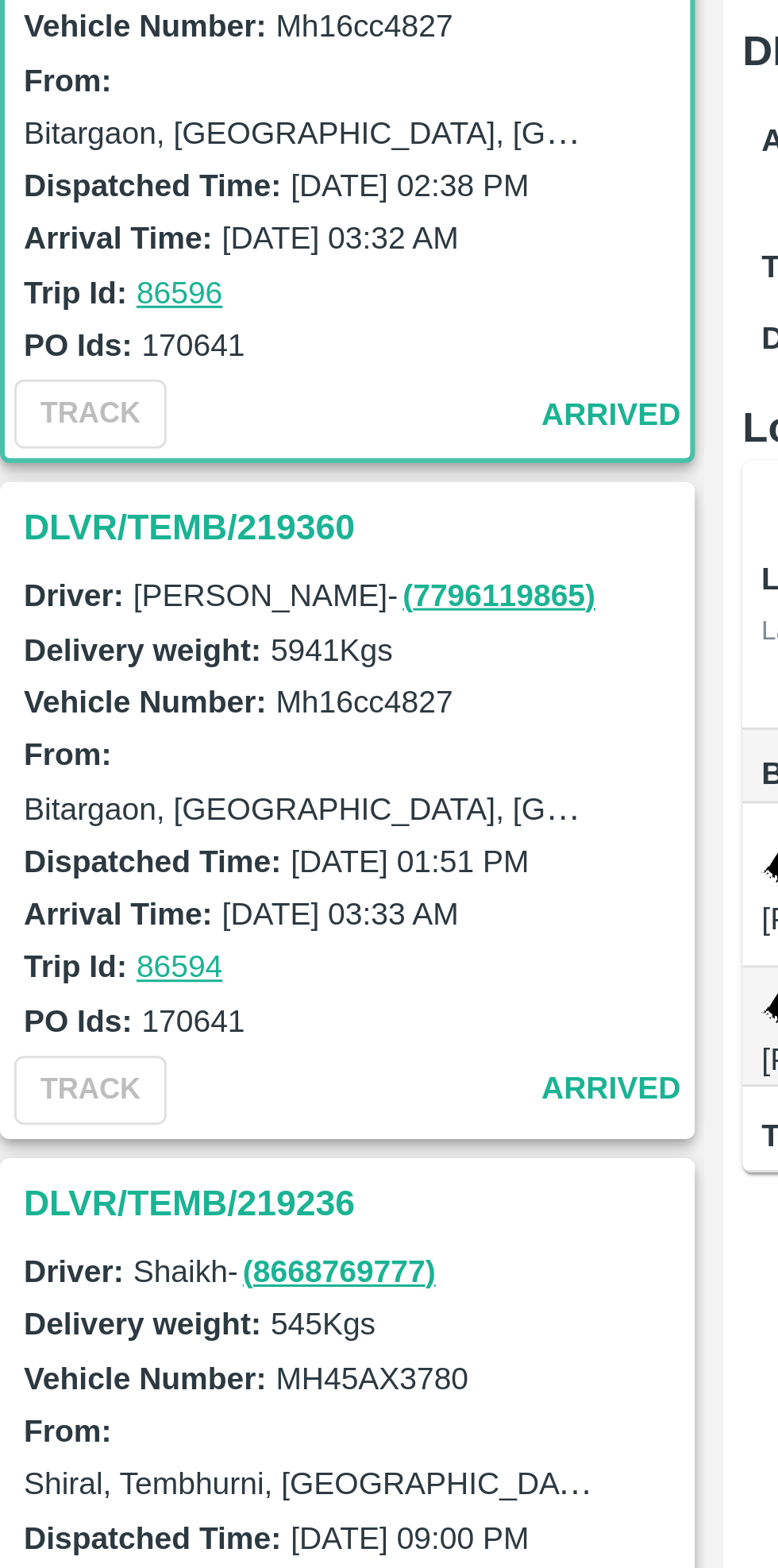
scroll to position [523, 0]
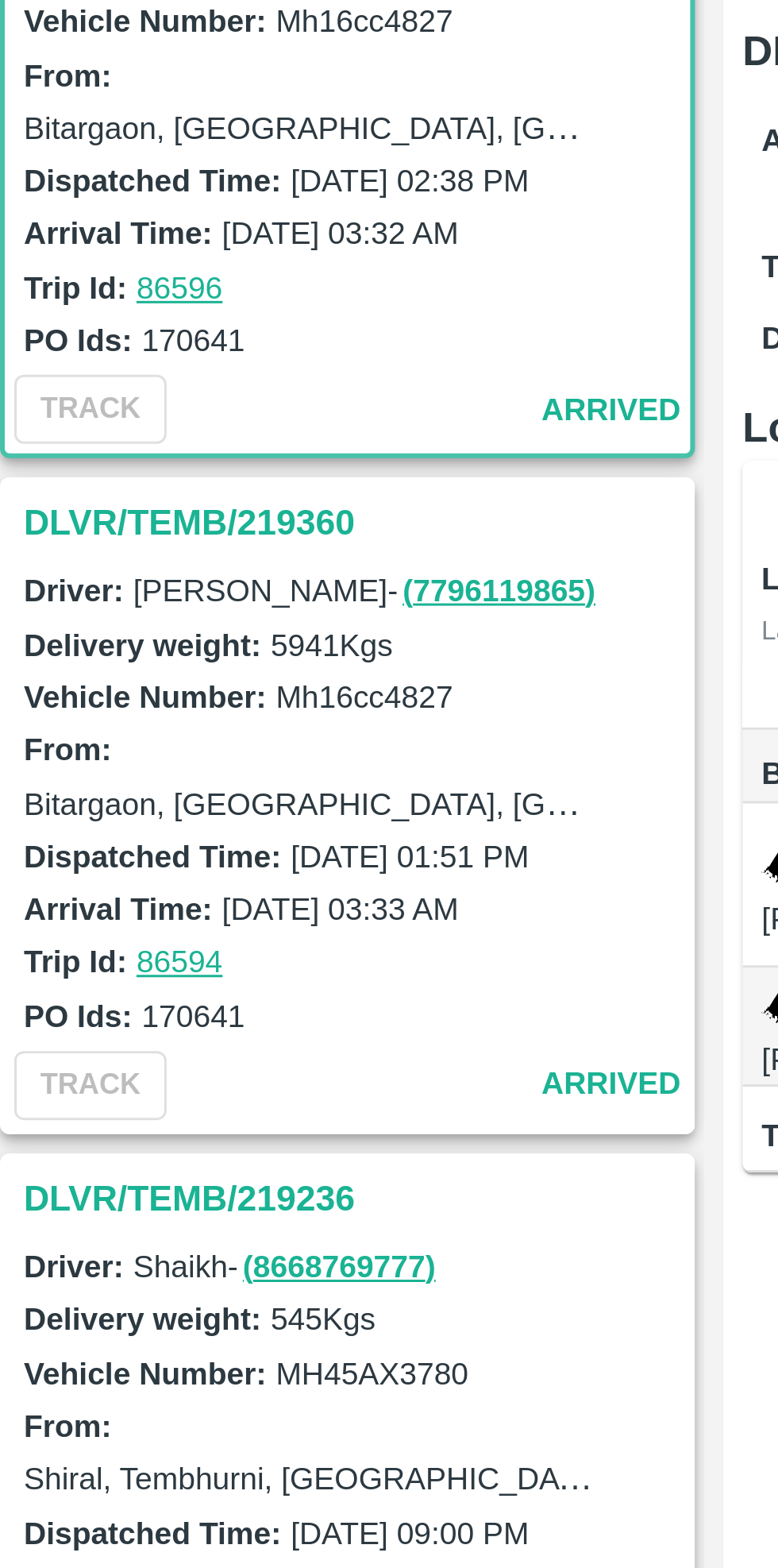
click at [114, 392] on h3 "DLVR/TEMB/219360" at bounding box center [140, 397] width 221 height 21
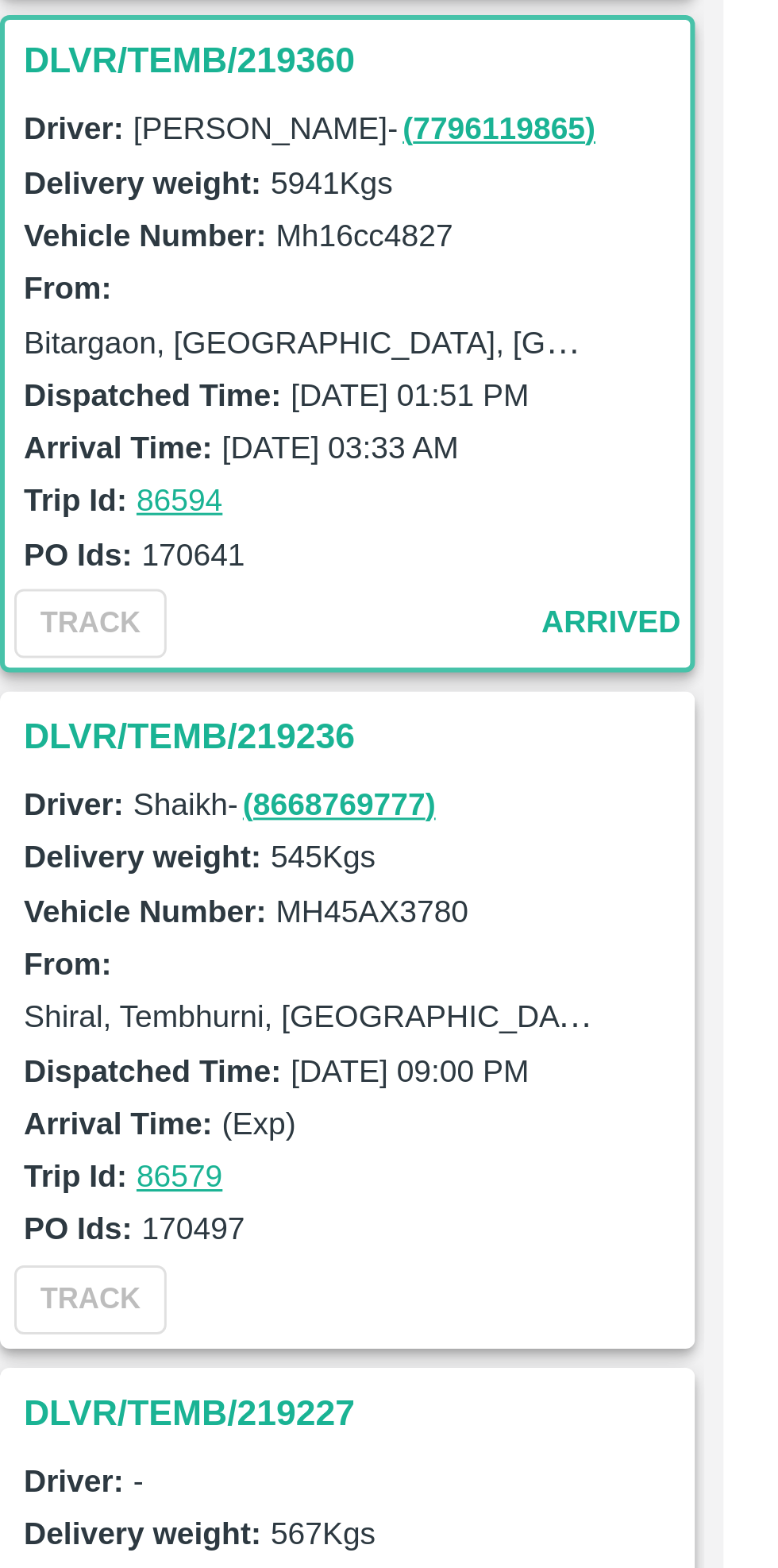
scroll to position [680, 0]
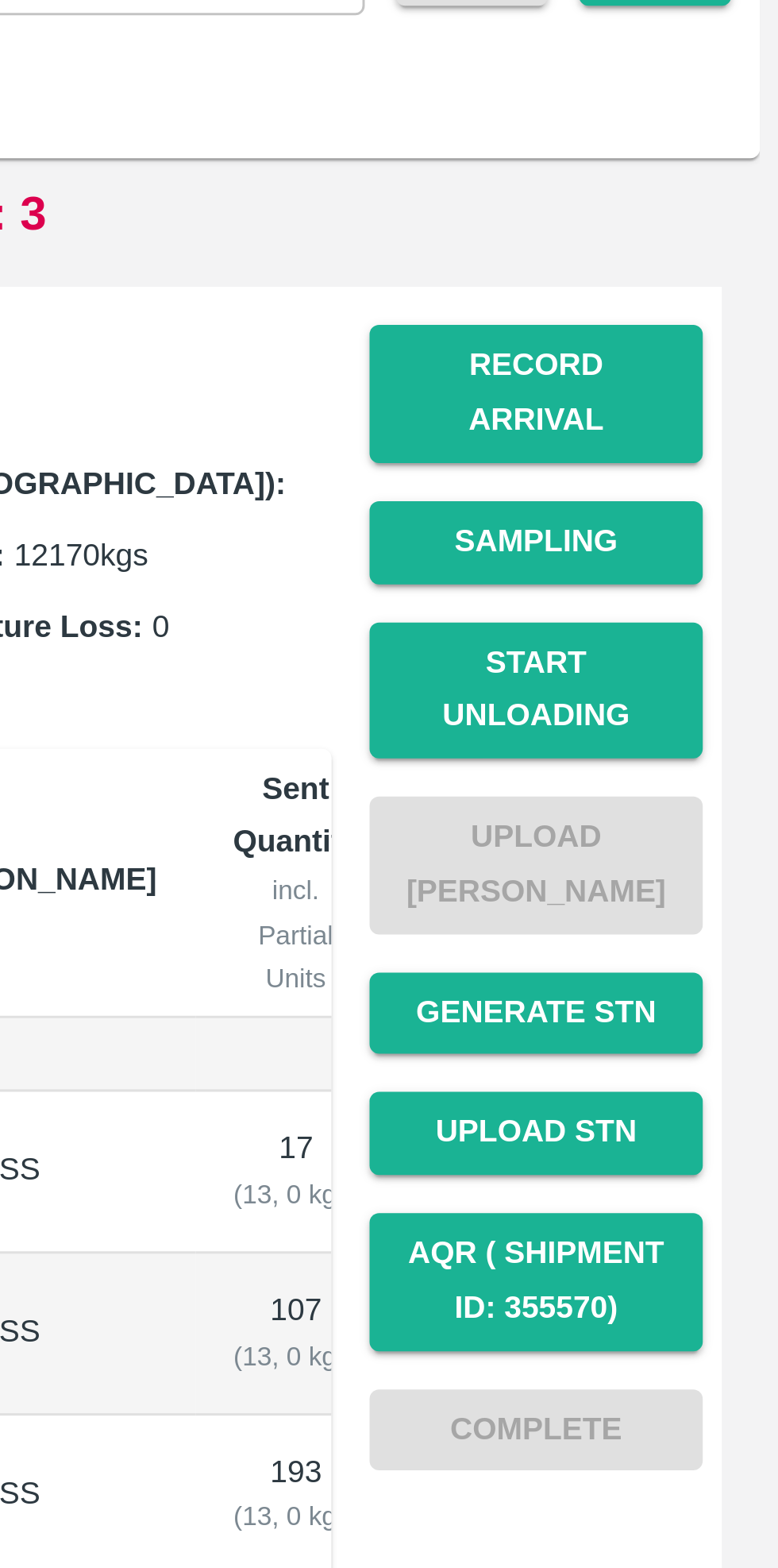
click at [702, 333] on button "Start Unloading" at bounding box center [697, 356] width 111 height 46
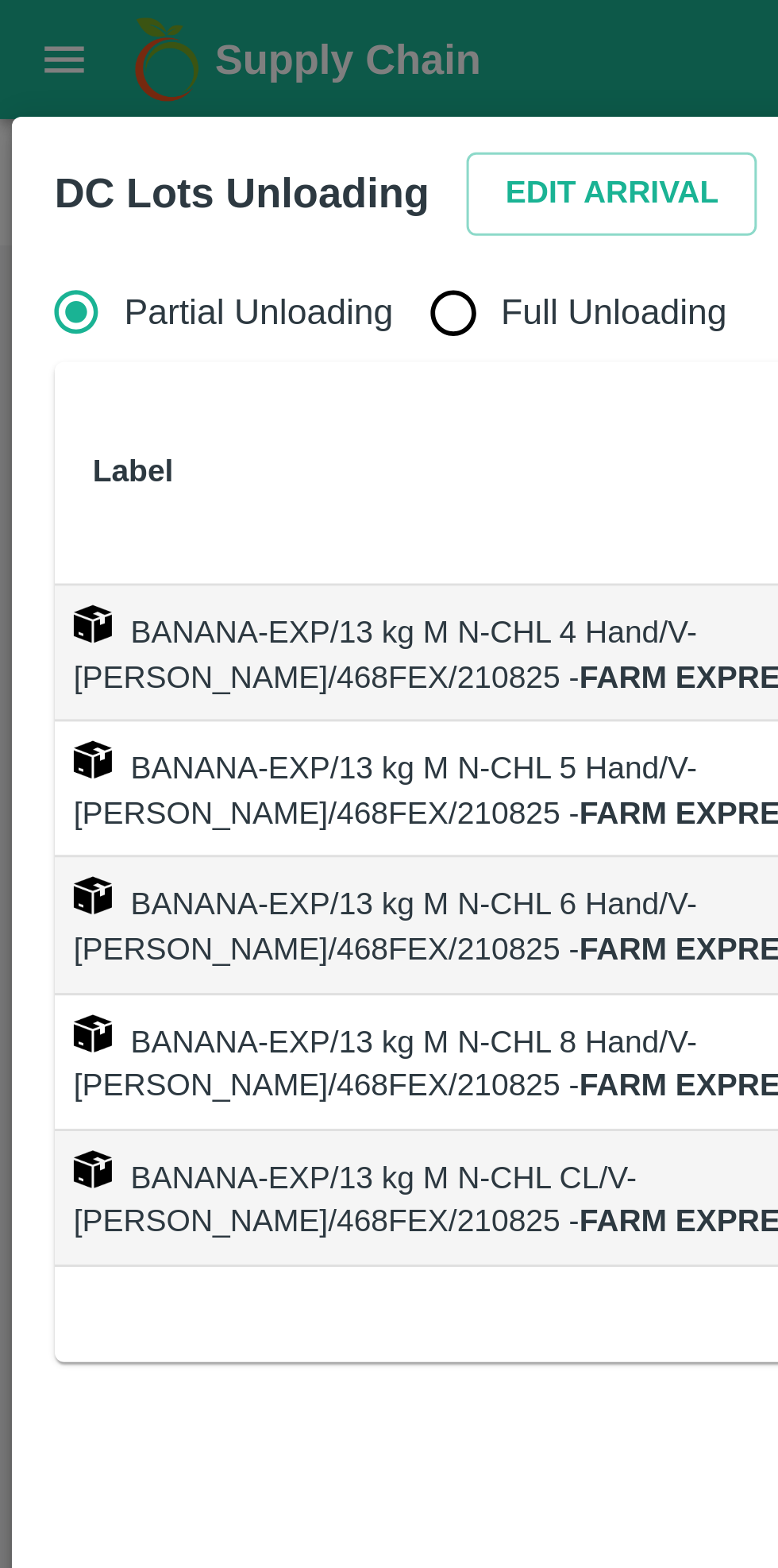
click at [186, 62] on button "Edit Arrival" at bounding box center [203, 64] width 97 height 27
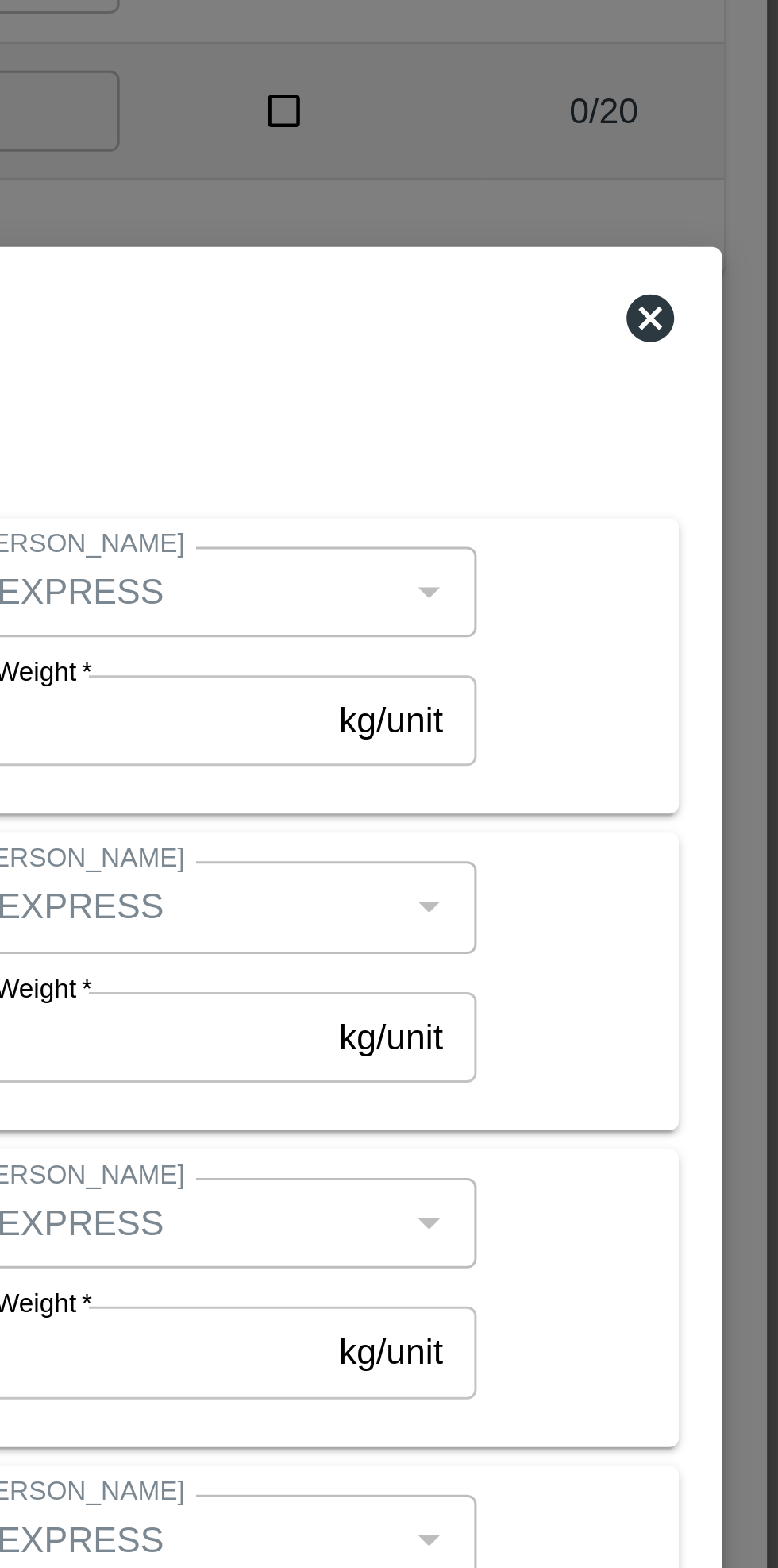
click at [742, 469] on icon at bounding box center [734, 469] width 16 height 16
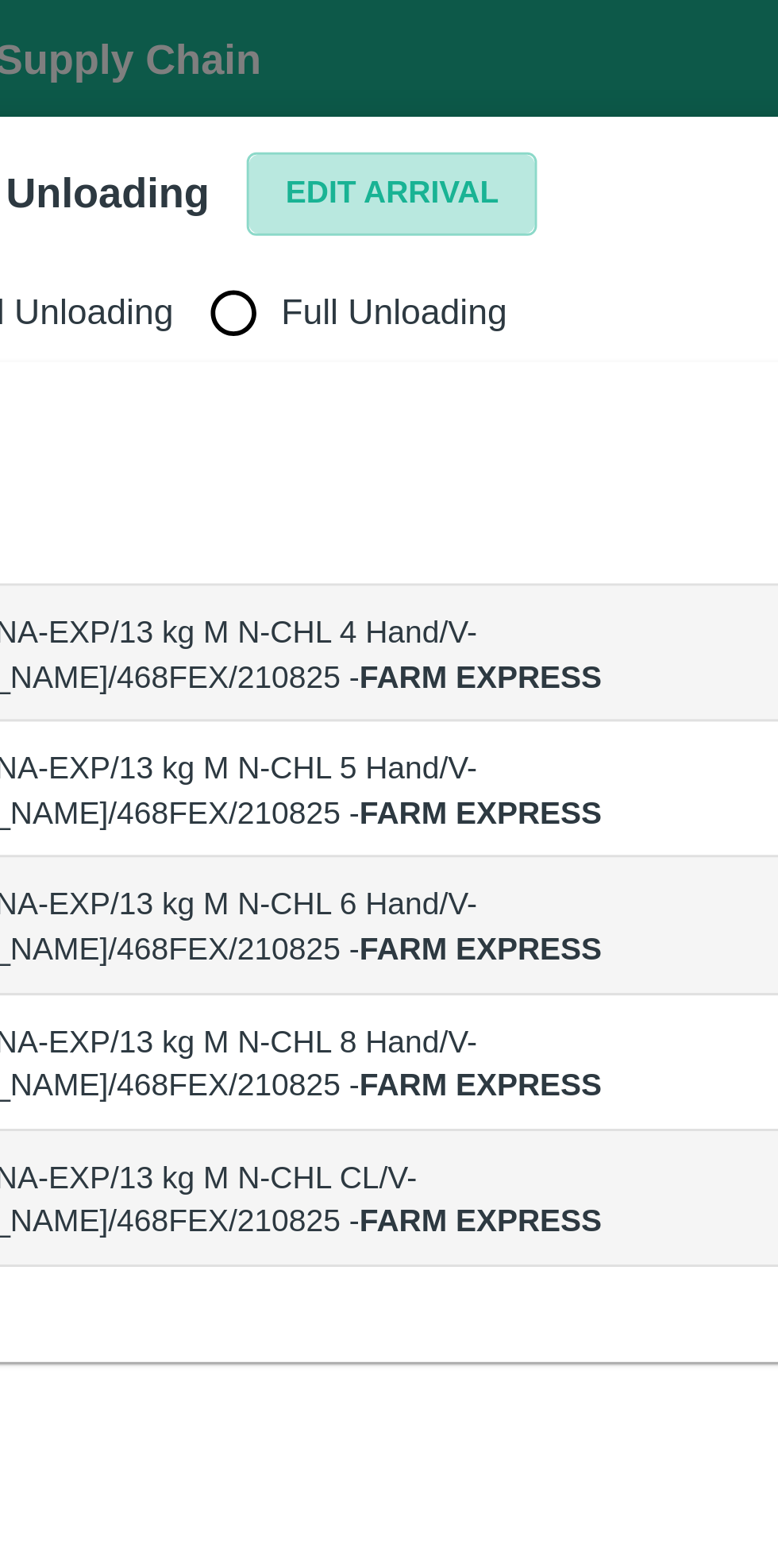
click at [192, 65] on button "Edit Arrival" at bounding box center [203, 64] width 97 height 27
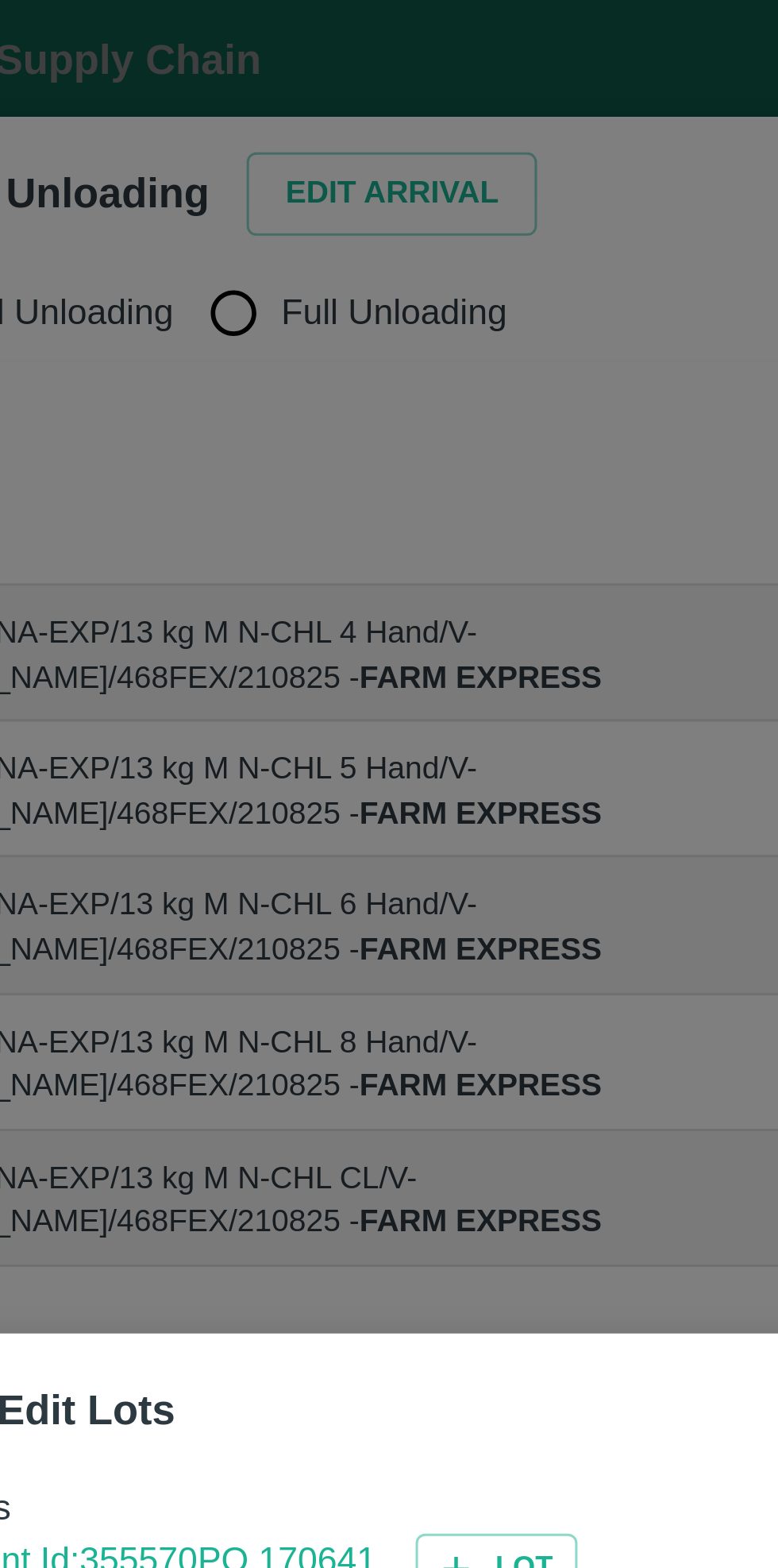
type input "FARM EXPRESS"
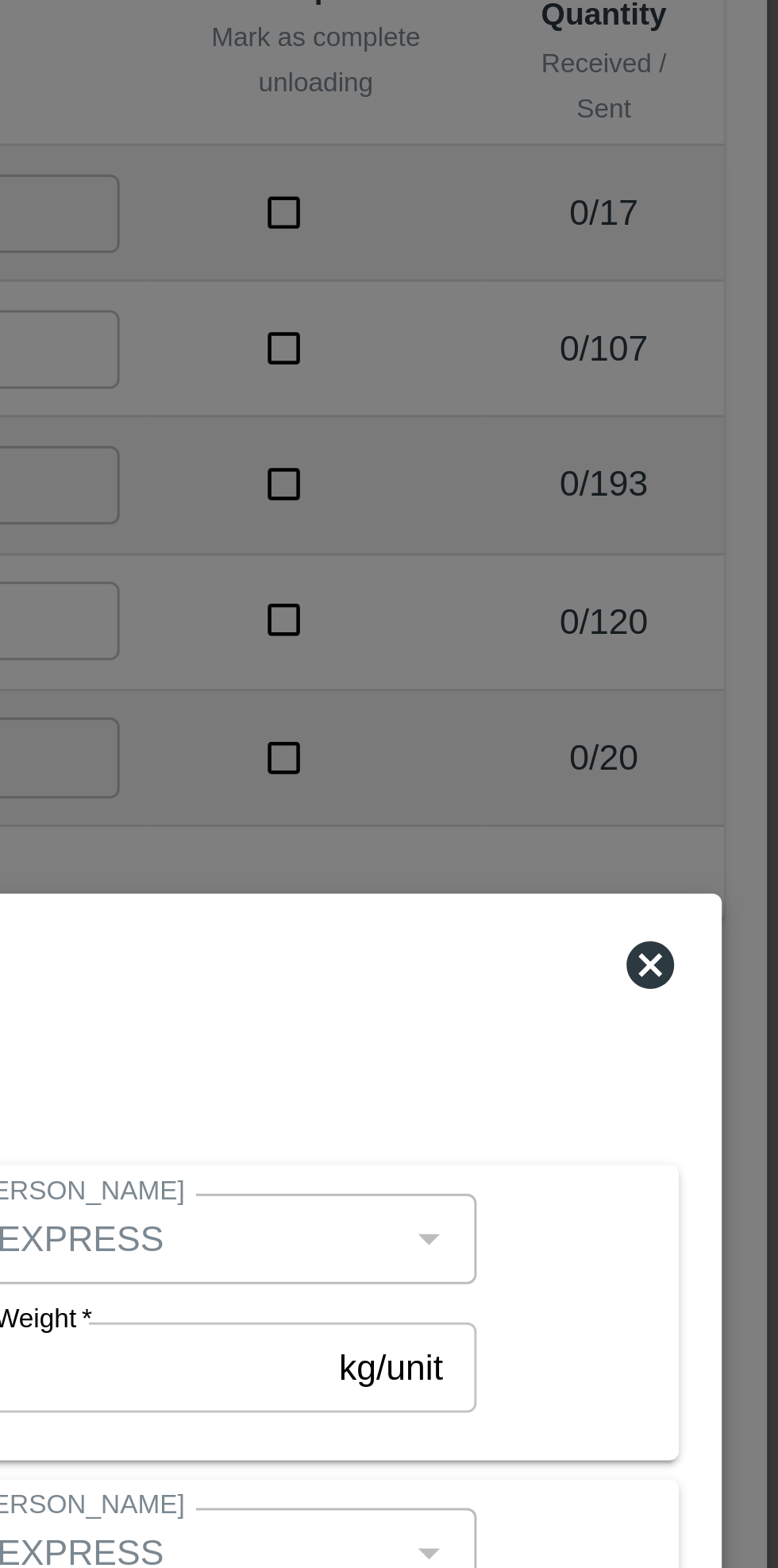
click at [734, 472] on icon at bounding box center [734, 469] width 16 height 16
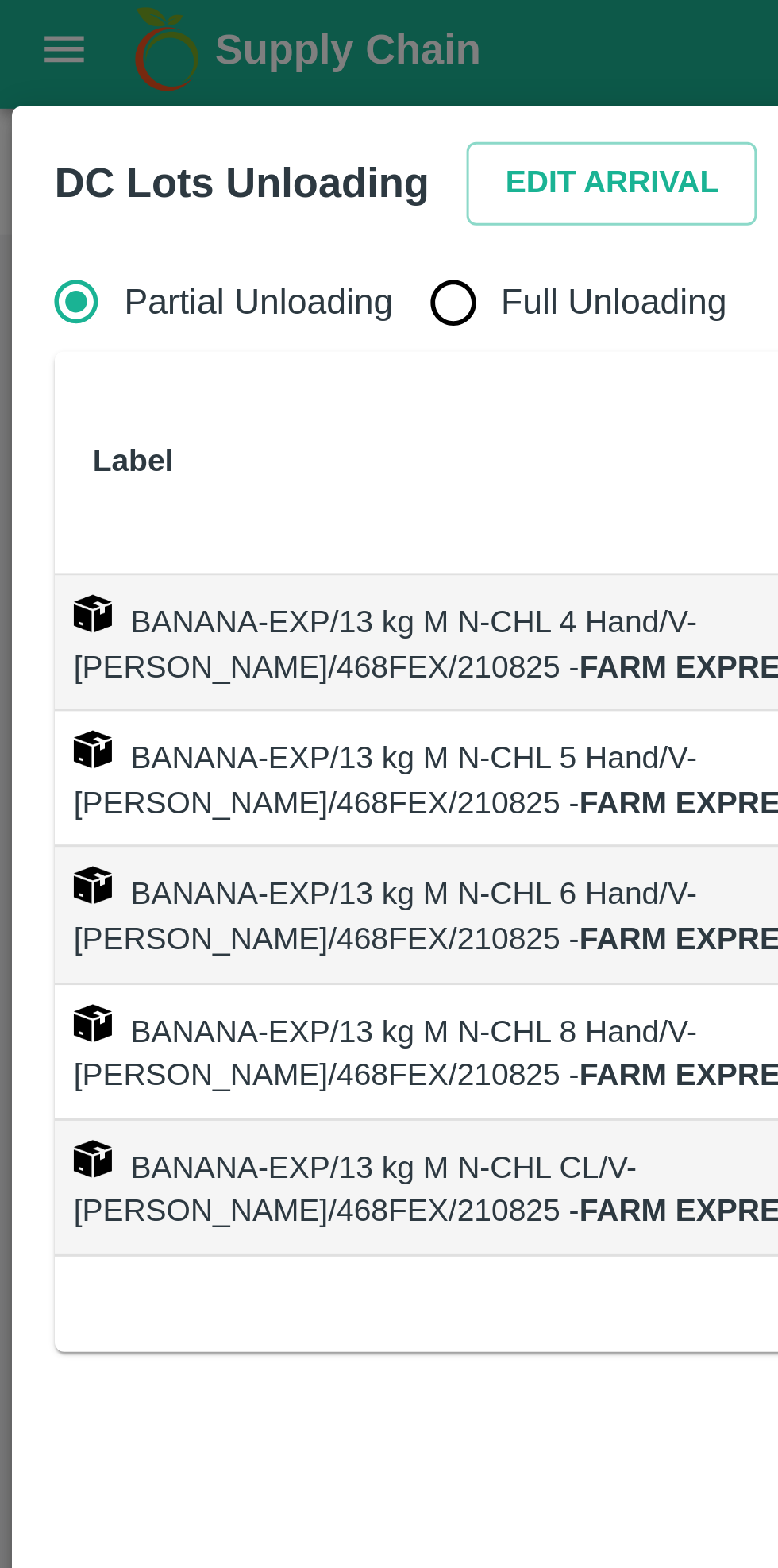
click at [150, 98] on input "Full Unloading" at bounding box center [151, 104] width 32 height 32
radio input "true"
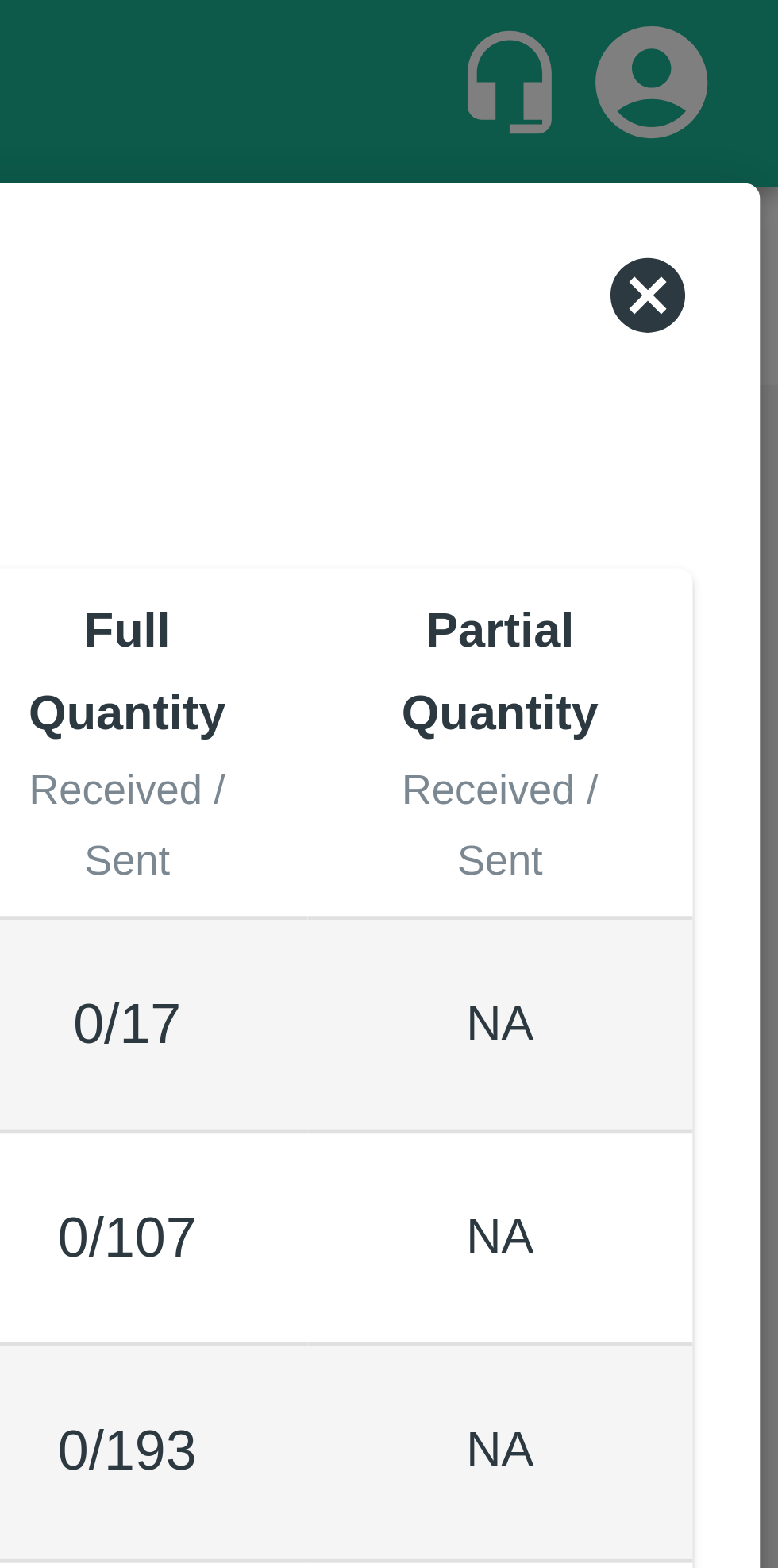
click at [751, 63] on icon at bounding box center [751, 62] width 19 height 19
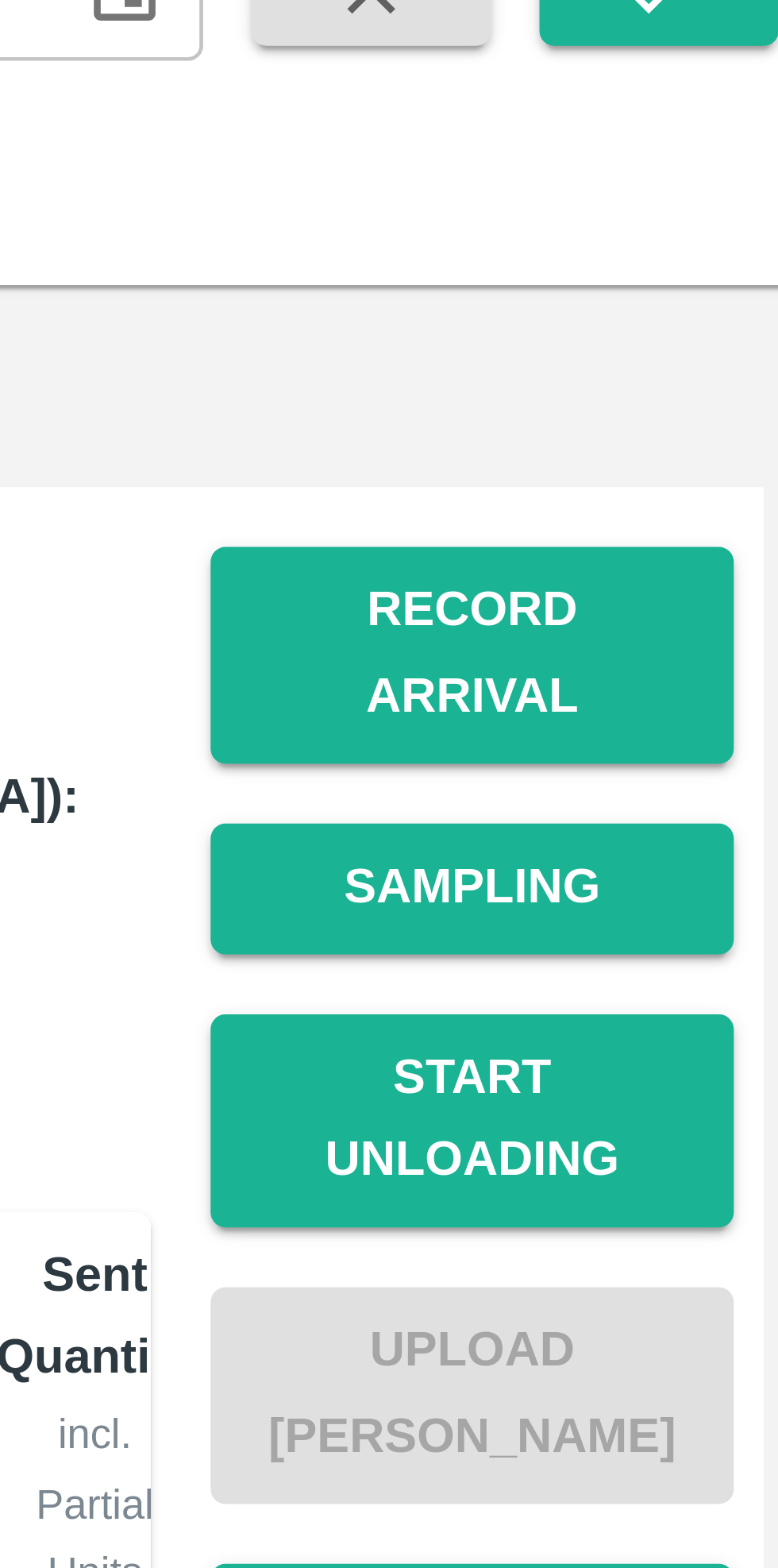
click at [710, 334] on button "Start Unloading" at bounding box center [697, 356] width 111 height 46
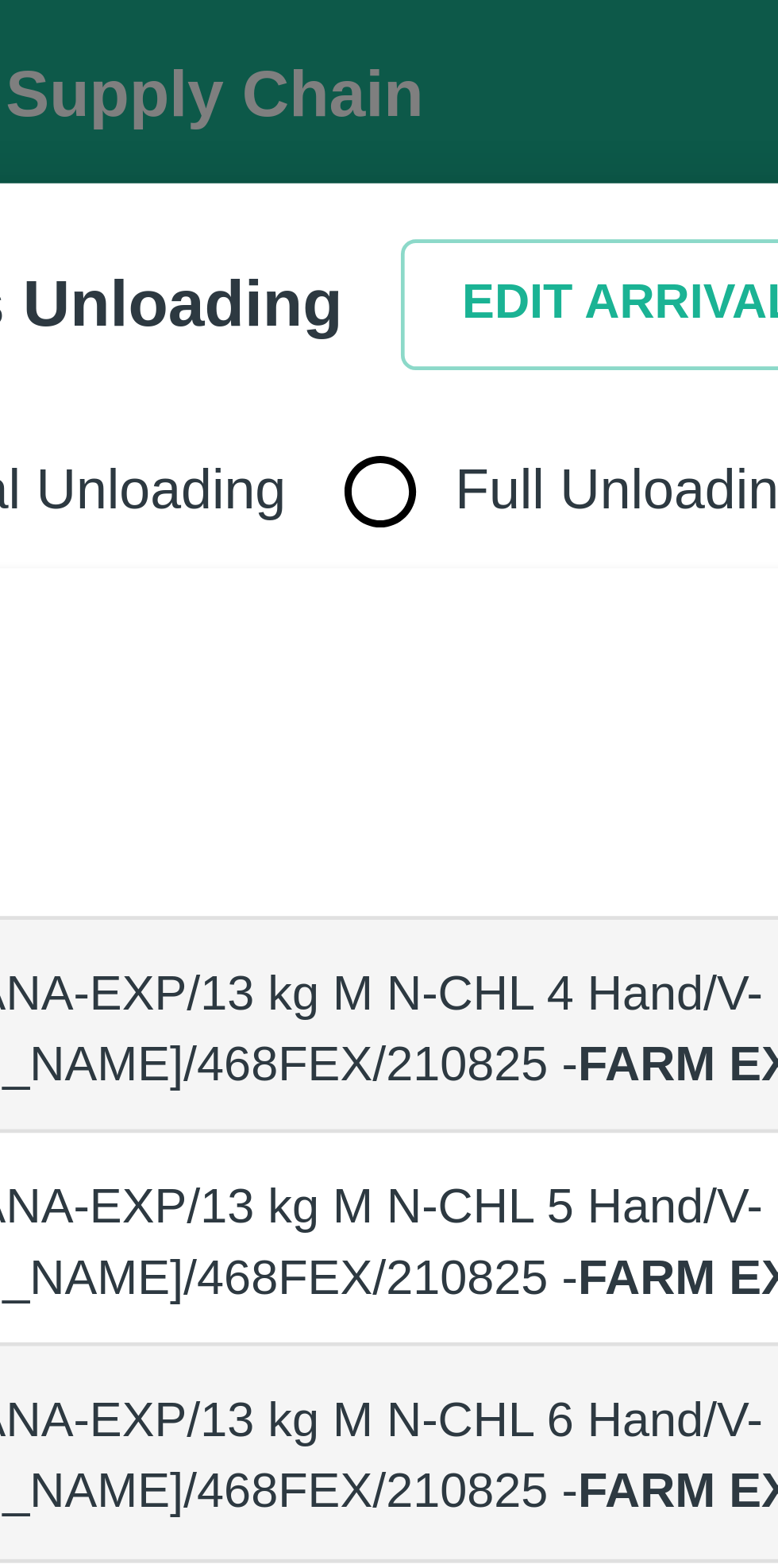
click at [190, 65] on button "Edit Arrival" at bounding box center [203, 64] width 97 height 27
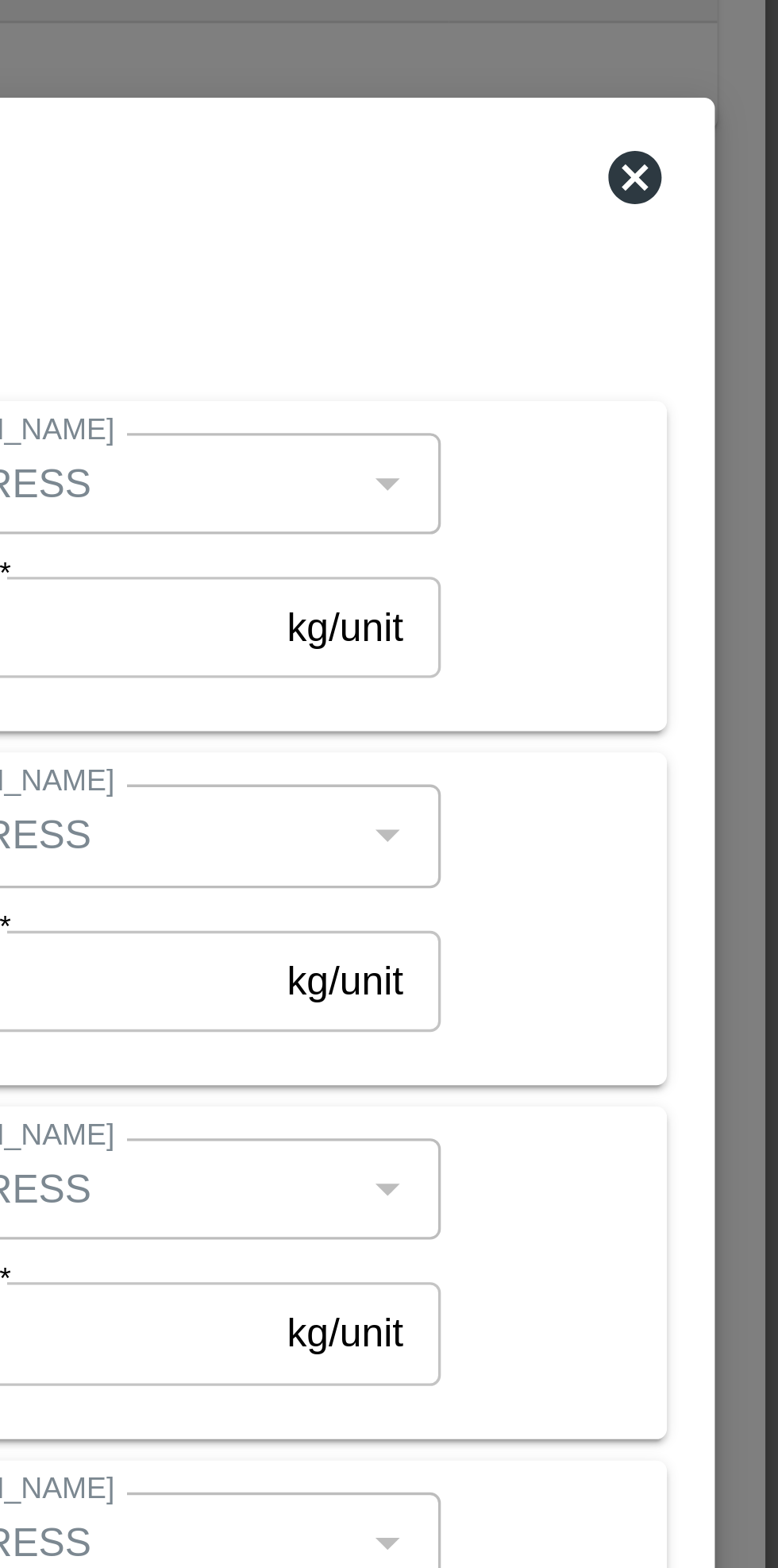
click at [737, 472] on icon at bounding box center [735, 469] width 19 height 19
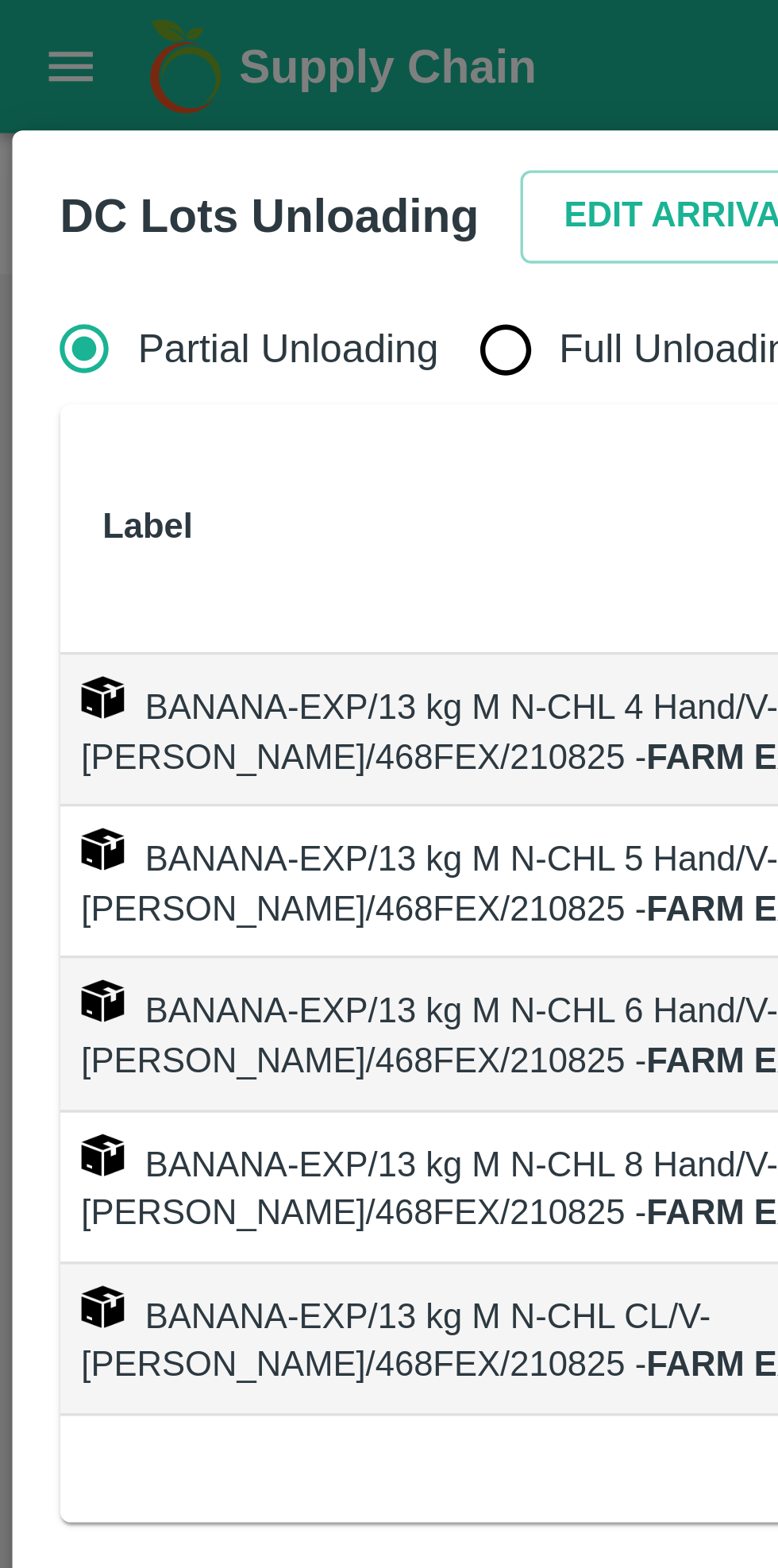
click at [157, 108] on input "Full Unloading" at bounding box center [151, 104] width 32 height 32
radio input "true"
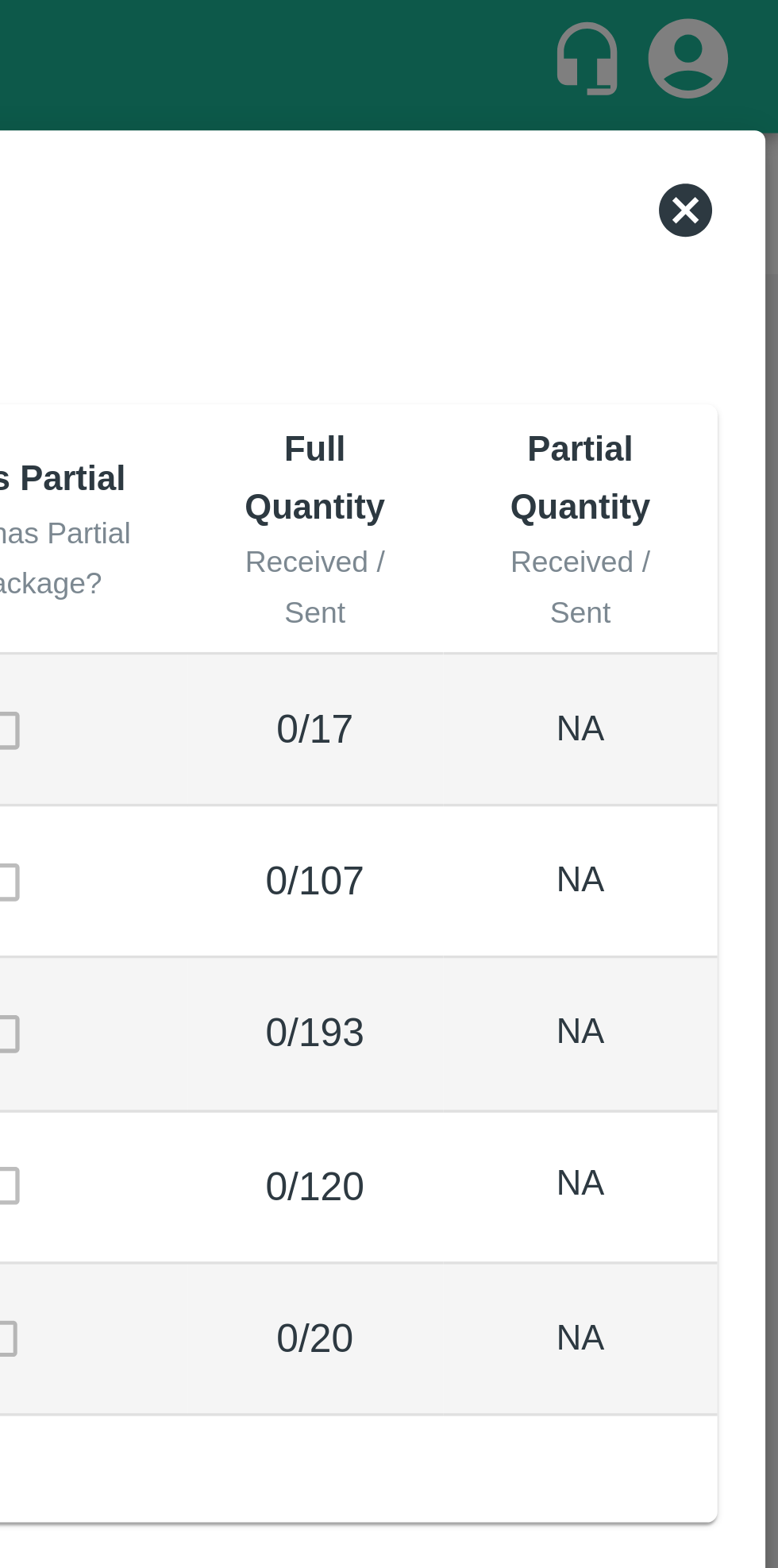
click at [748, 66] on icon at bounding box center [751, 62] width 19 height 19
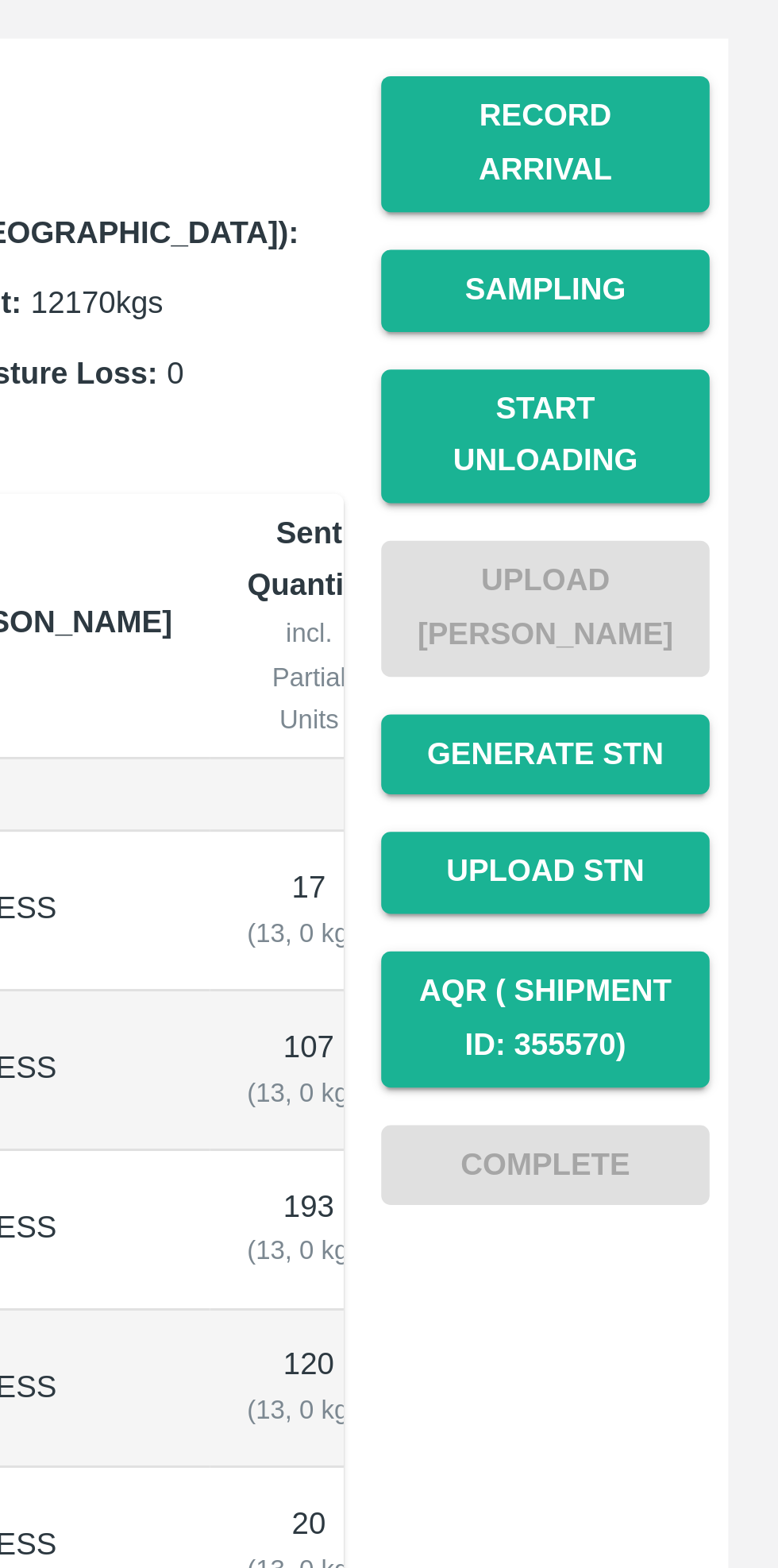
click at [706, 344] on button "Start Unloading" at bounding box center [697, 356] width 111 height 46
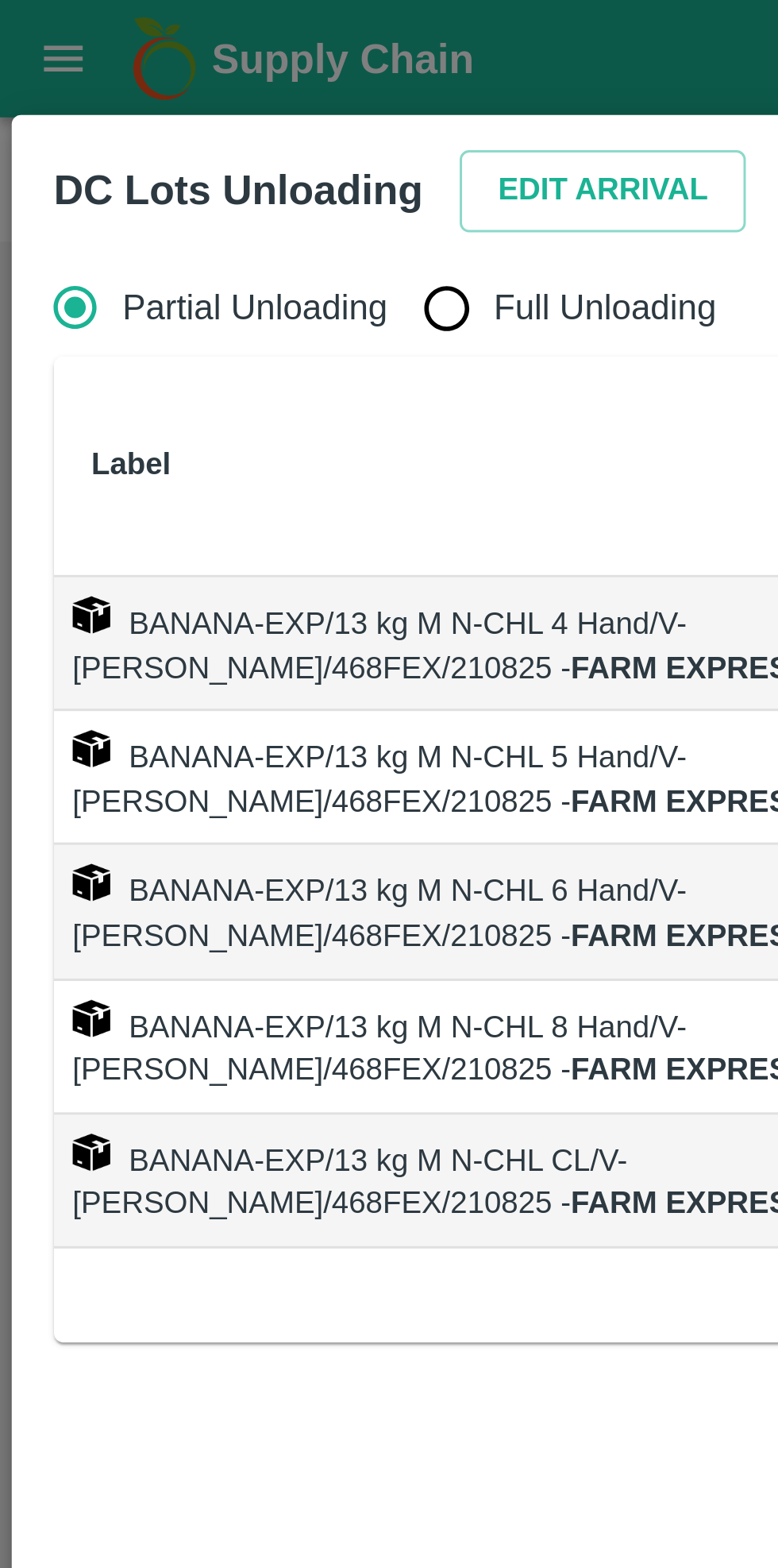
click at [191, 63] on button "Edit Arrival" at bounding box center [203, 64] width 97 height 27
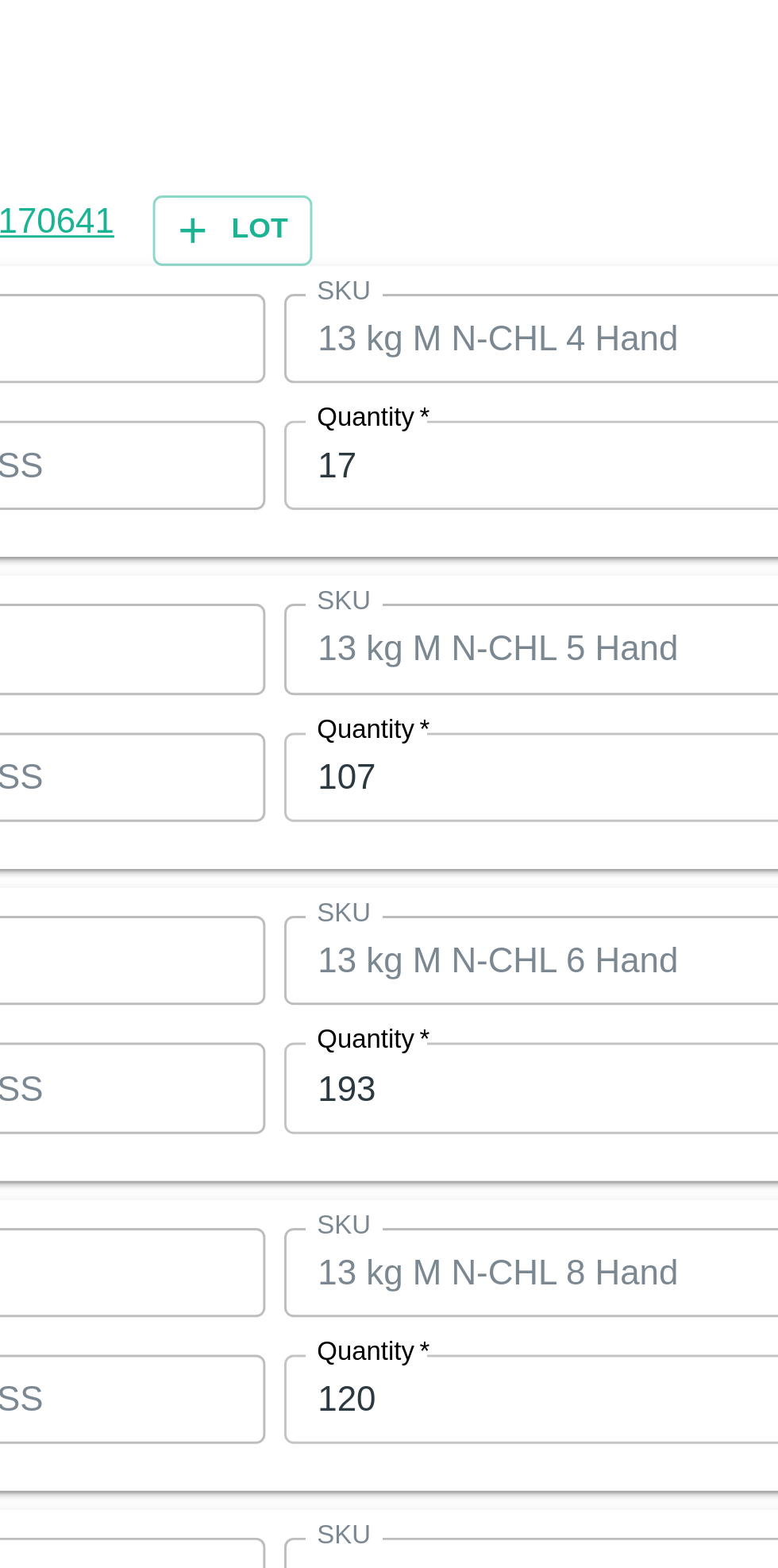
click at [304, 600] on input "17" at bounding box center [360, 603] width 207 height 30
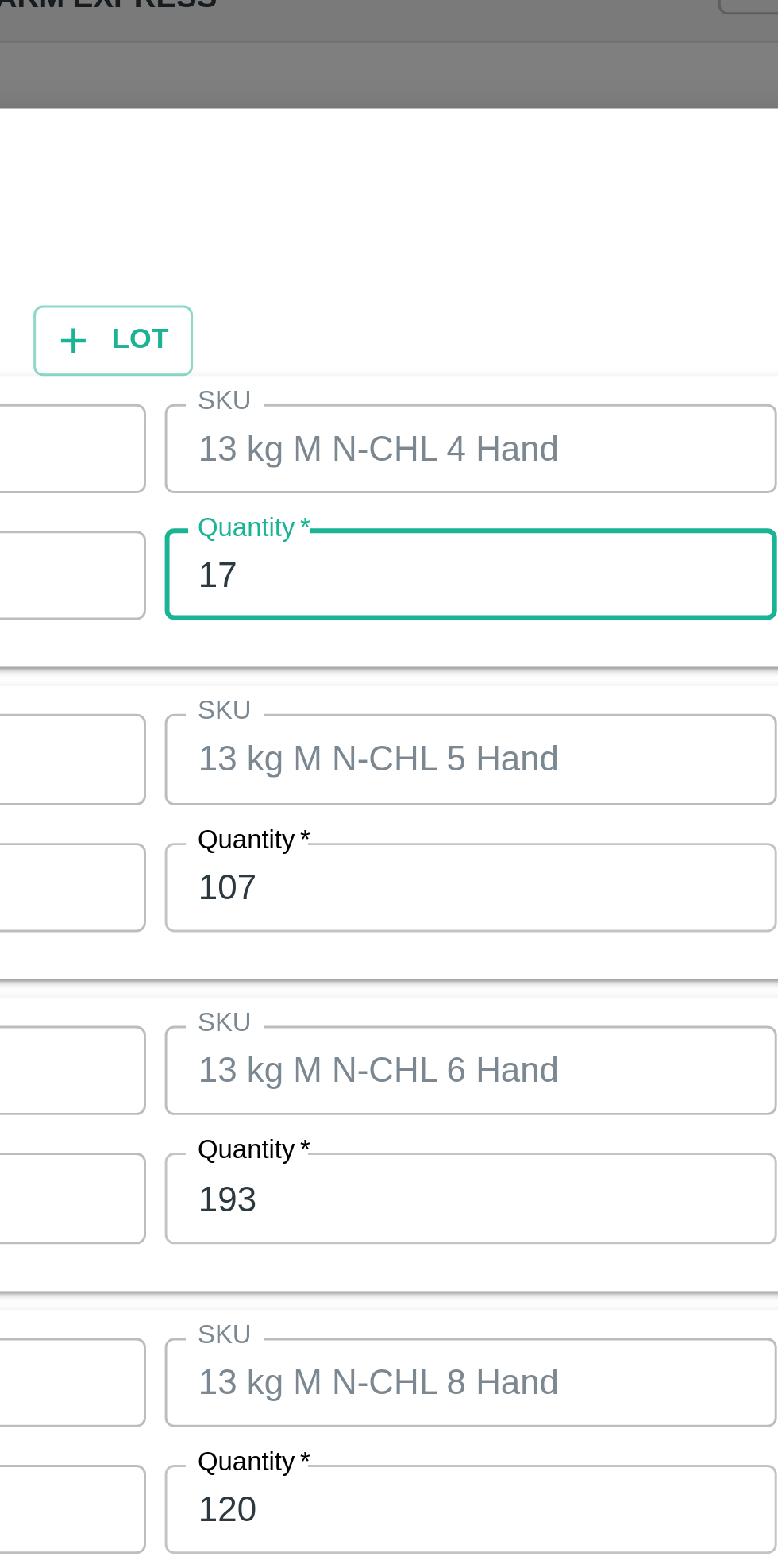
type input "1"
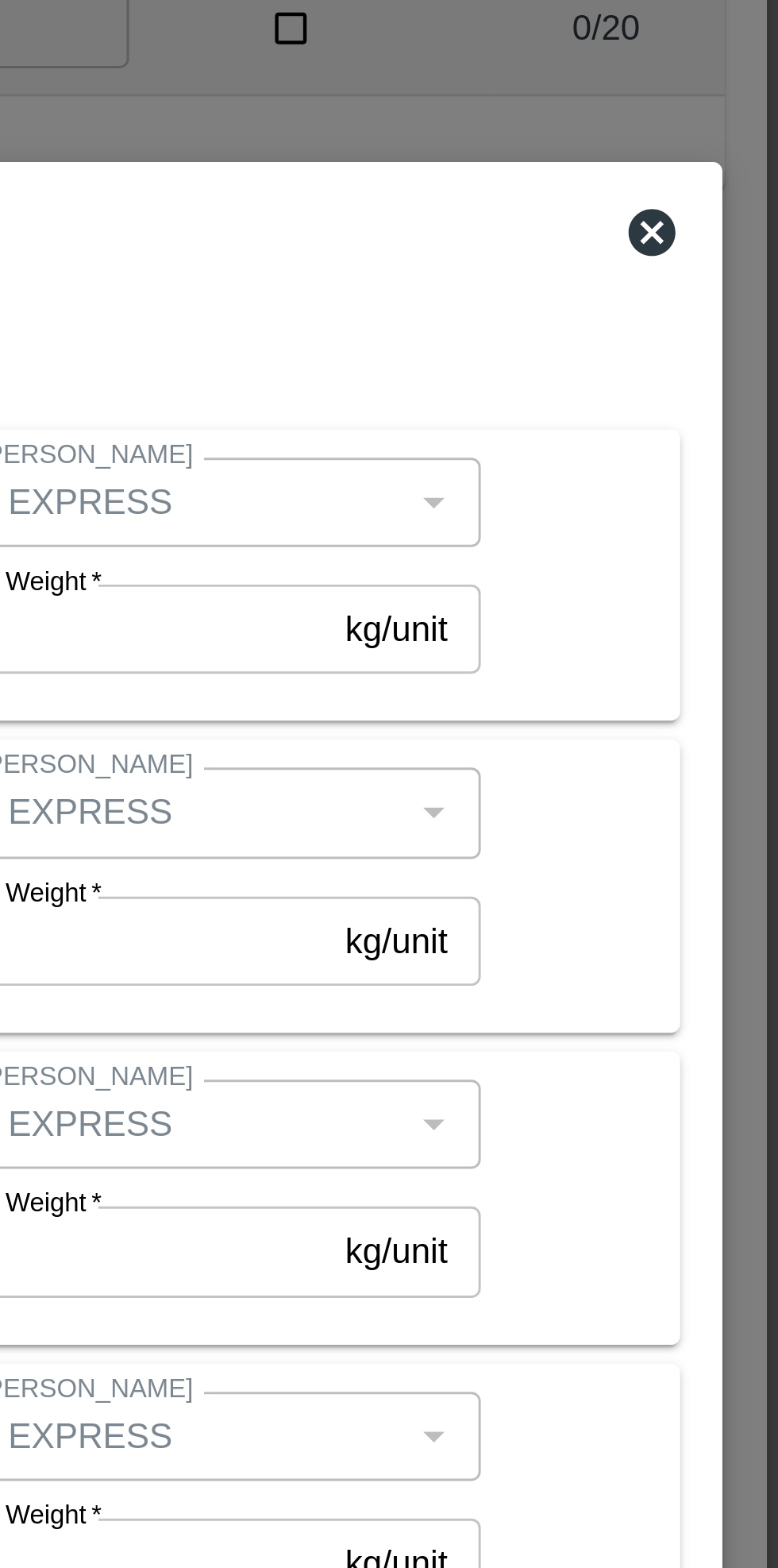
click at [734, 466] on icon at bounding box center [734, 469] width 16 height 16
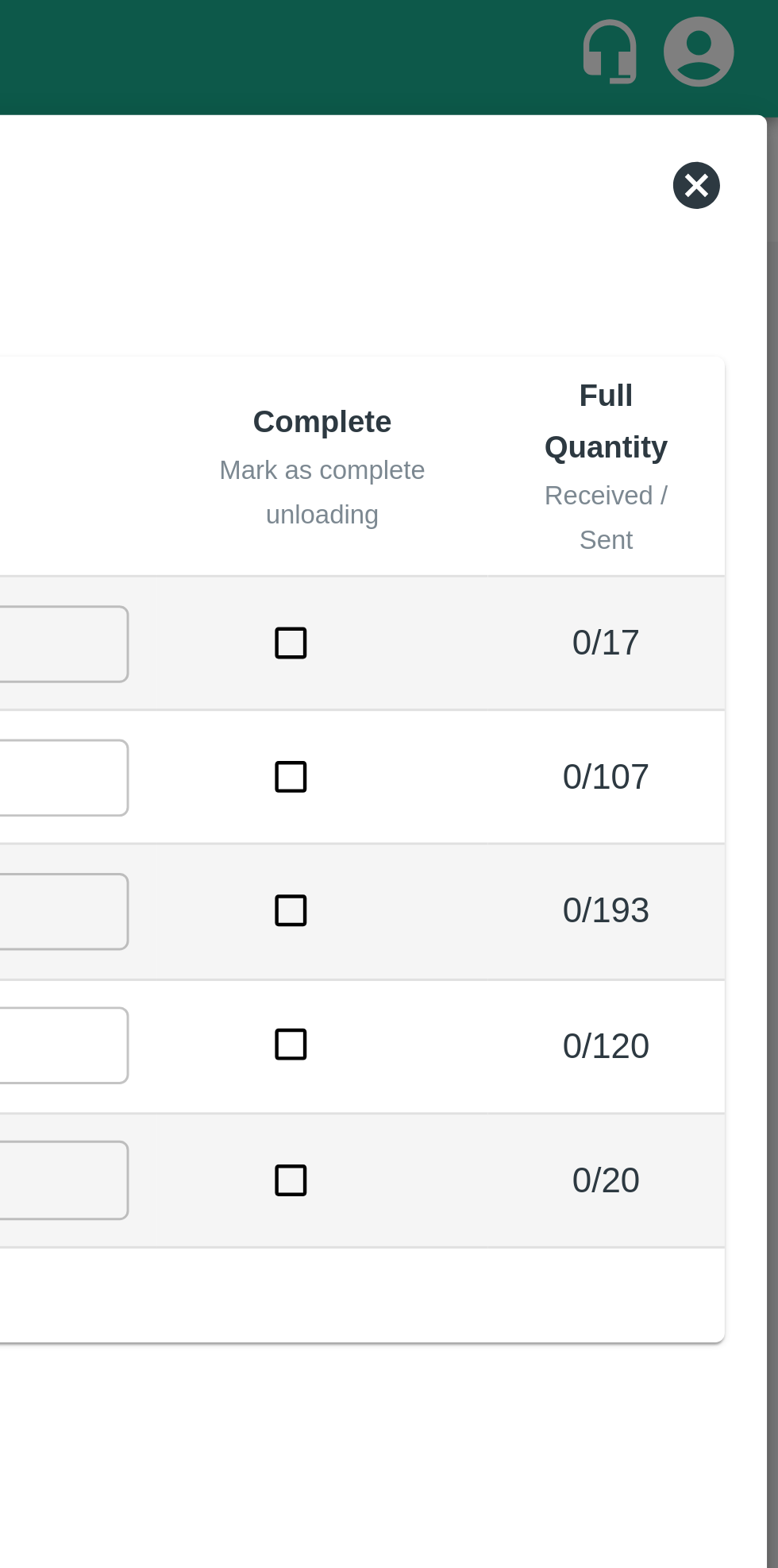
click at [751, 60] on icon at bounding box center [750, 62] width 16 height 16
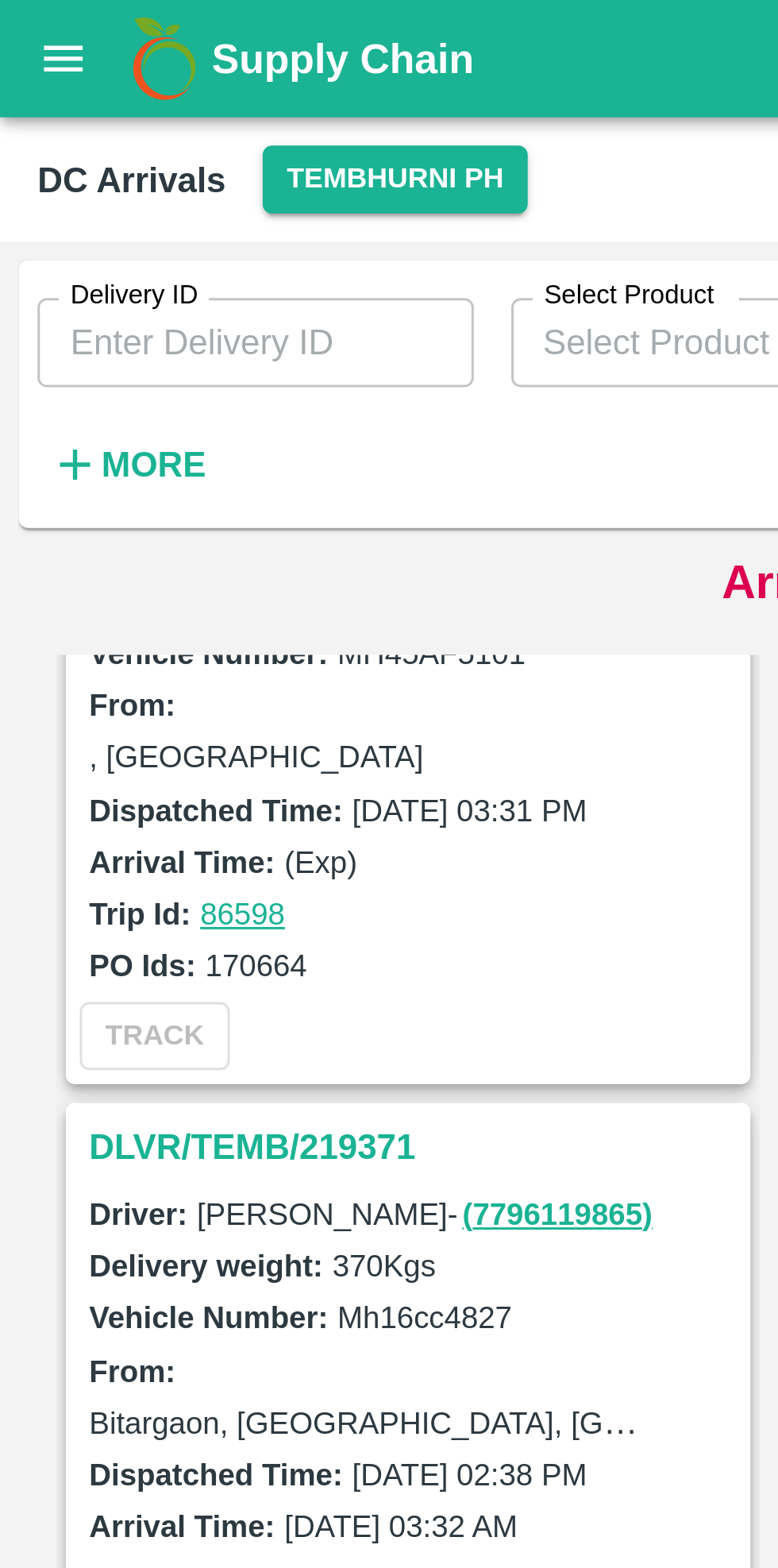
scroll to position [0, 0]
